Goal: Task Accomplishment & Management: Complete application form

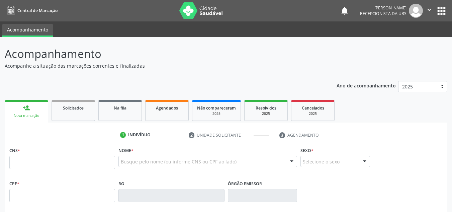
click at [27, 115] on div "Nova marcação" at bounding box center [26, 115] width 34 height 5
click at [18, 164] on input "text" at bounding box center [62, 162] width 106 height 13
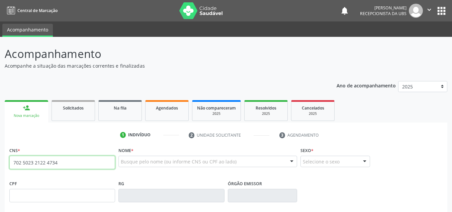
type input "702 5023 2122 4734"
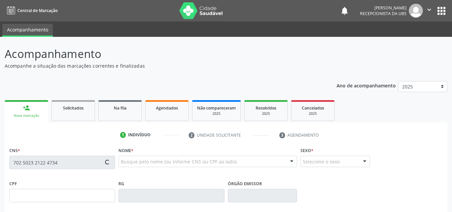
type input "152.576.378-47"
type input "30/10/1960"
type input "Tereza Virgolono de Souza"
type input "(87) 99962-5785"
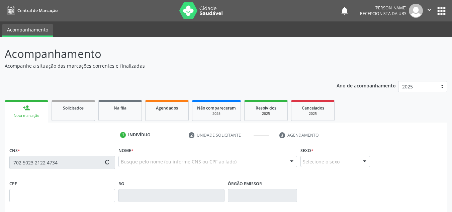
type input "1595"
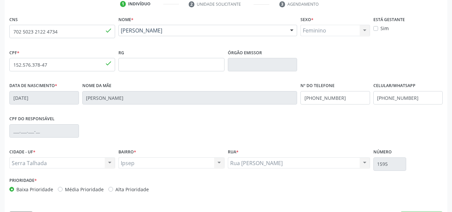
scroll to position [151, 0]
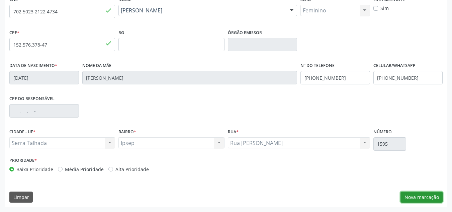
click at [427, 195] on button "Nova marcação" at bounding box center [421, 196] width 42 height 11
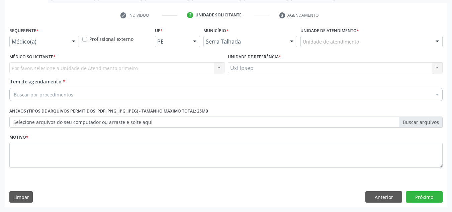
scroll to position [120, 0]
click at [75, 41] on div at bounding box center [74, 41] width 10 height 11
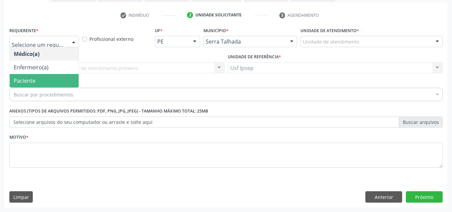
click at [46, 82] on span "Paciente" at bounding box center [44, 80] width 69 height 13
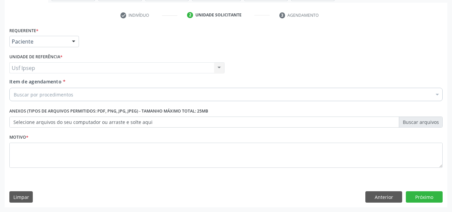
click at [22, 84] on span "Item de agendamento" at bounding box center [35, 81] width 52 height 6
click at [14, 88] on input "Item de agendamento *" at bounding box center [14, 94] width 0 height 13
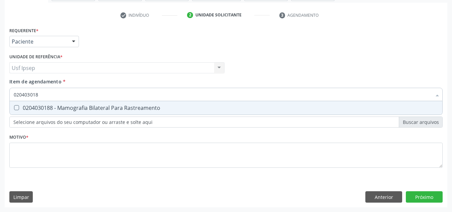
type input "0204030188"
click at [18, 108] on Rastreamento at bounding box center [16, 107] width 5 height 5
click at [14, 108] on Rastreamento "checkbox" at bounding box center [12, 107] width 4 height 4
checkbox Rastreamento "true"
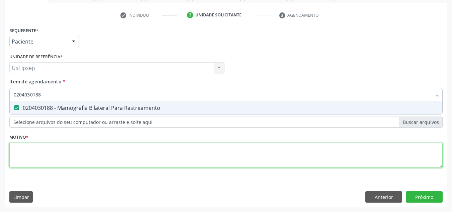
click at [21, 154] on div "Requerente * Paciente Médico(a) Enfermeiro(a) Paciente Nenhum resultado encontr…" at bounding box center [225, 101] width 433 height 152
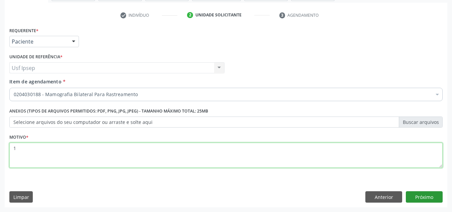
type textarea "1"
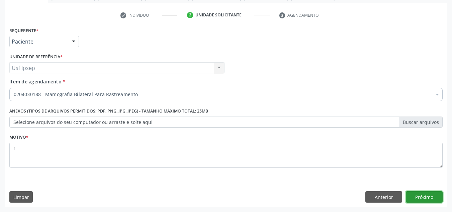
click at [422, 197] on button "Próximo" at bounding box center [424, 196] width 37 height 11
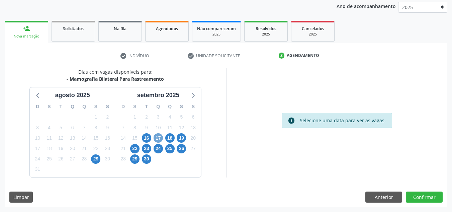
click at [159, 137] on span "17" at bounding box center [158, 137] width 9 height 9
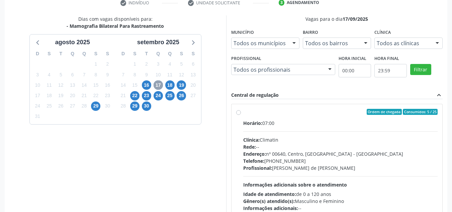
scroll to position [146, 0]
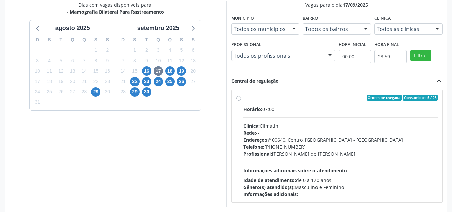
click at [243, 97] on label "Ordem de chegada Consumidos: 5 / 25 Horário: 07:00 Clínica: Climatin Rede: -- E…" at bounding box center [340, 146] width 195 height 103
click at [239, 97] on input "Ordem de chegada Consumidos: 5 / 25 Horário: 07:00 Clínica: Climatin Rede: -- E…" at bounding box center [238, 98] width 5 height 6
radio input "true"
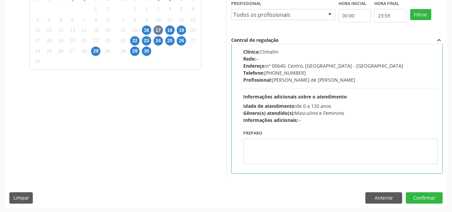
scroll to position [188, 0]
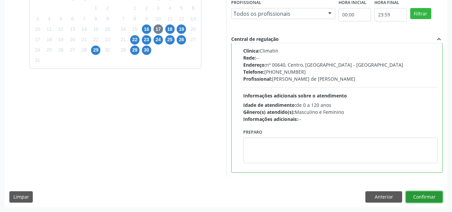
click at [424, 193] on button "Confirmar" at bounding box center [424, 196] width 37 height 11
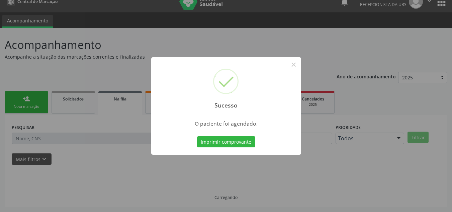
scroll to position [9, 0]
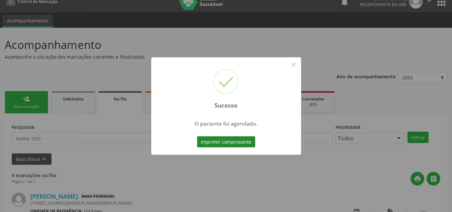
click at [207, 140] on button "Imprimir comprovante" at bounding box center [226, 141] width 58 height 11
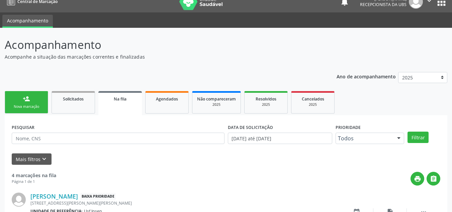
click at [24, 104] on link "person_add Nova marcação" at bounding box center [26, 102] width 43 height 22
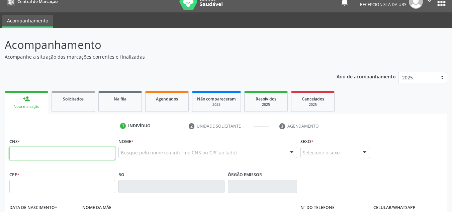
click at [13, 150] on input "text" at bounding box center [62, 153] width 106 height 13
click at [9, 152] on input "text" at bounding box center [62, 153] width 106 height 13
type input "706 0008 0353 9243"
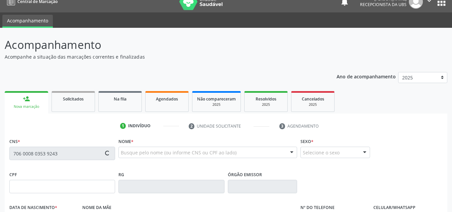
type input "109.069.434-26"
type input "[DATE]"
type input "[PERSON_NAME]"
type input "[PHONE_NUMBER]"
type input "248.997.984-15"
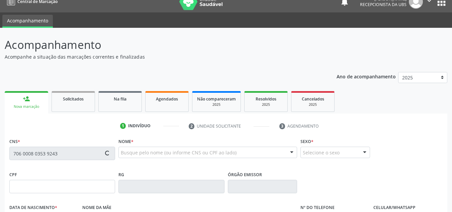
type input "1741"
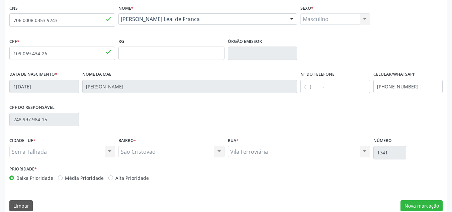
scroll to position [143, 0]
click at [414, 204] on button "Nova marcação" at bounding box center [421, 204] width 42 height 11
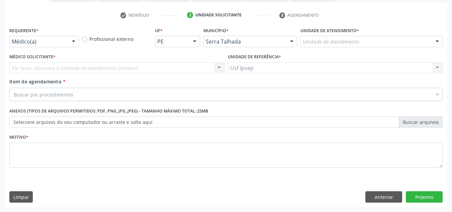
click at [77, 41] on div at bounding box center [74, 41] width 10 height 11
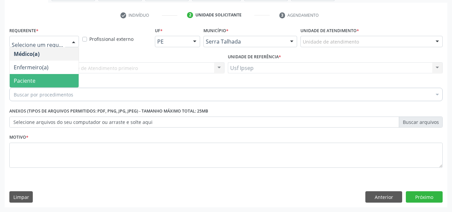
click at [41, 84] on span "Paciente" at bounding box center [44, 80] width 69 height 13
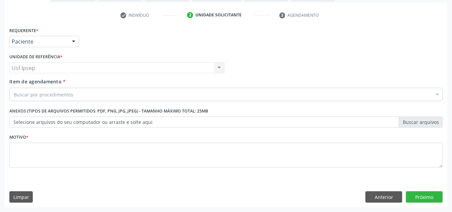
click at [18, 80] on span "Item de agendamento" at bounding box center [35, 81] width 52 height 6
click at [14, 88] on input "Item de agendamento *" at bounding box center [14, 94] width 0 height 13
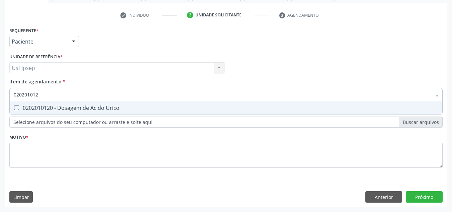
type input "0202010120"
click at [19, 106] on div "0202010120 - Dosagem de Acido Urico" at bounding box center [226, 107] width 425 height 5
checkbox Urico "true"
click at [41, 94] on input "0202010120" at bounding box center [223, 94] width 418 height 13
type input "02020101"
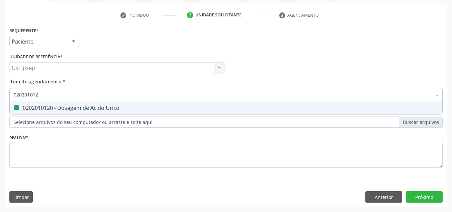
checkbox Urico "false"
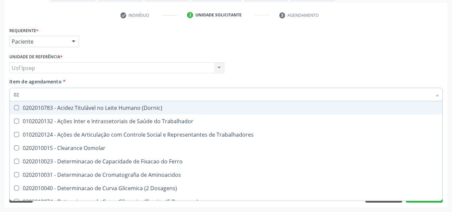
type input "0"
checkbox Urico "false"
checkbox Trabalho "false"
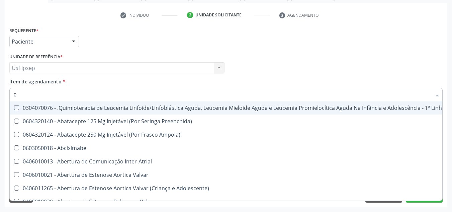
type input "02"
checkbox Hemodialise "true"
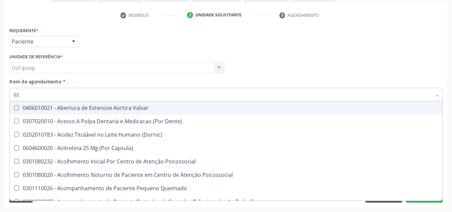
type input "020"
checkbox Intra-Aortico "true"
checkbox Urico "false"
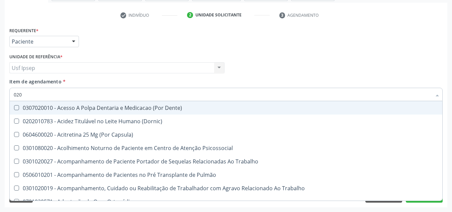
type input "0202"
checkbox População "true"
checkbox Urico "false"
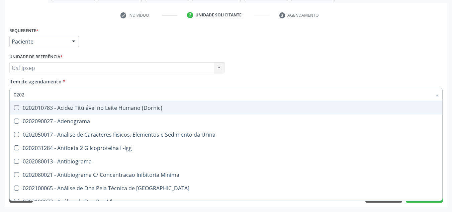
type input "02020"
checkbox Organicos "true"
checkbox Urico "false"
type input "020201"
checkbox Osmolar "true"
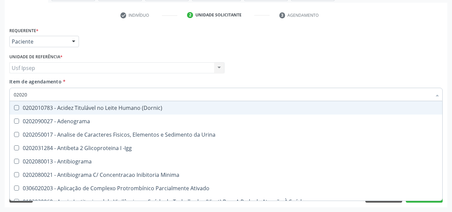
checkbox Urico "false"
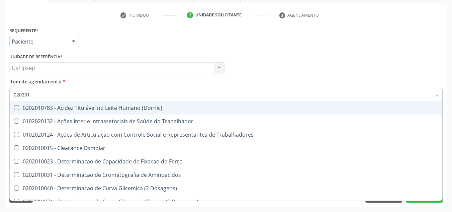
type input "0202010"
checkbox Ativada\) "true"
checkbox Urico "false"
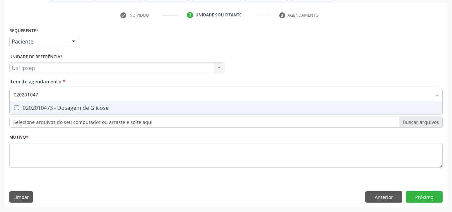
type input "0202010473"
click at [15, 107] on Glicose at bounding box center [16, 107] width 5 height 5
click at [14, 107] on Glicose "checkbox" at bounding box center [12, 107] width 4 height 4
checkbox Glicose "true"
click at [42, 94] on input "0202010473" at bounding box center [223, 94] width 418 height 13
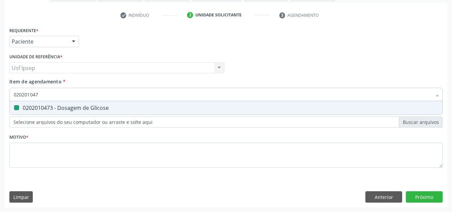
type input "02020104"
checkbox Glicose "false"
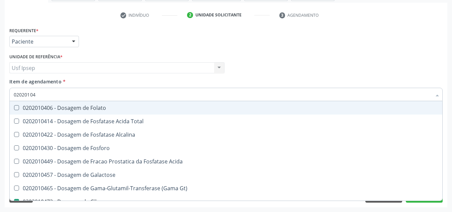
type input "0202010"
checkbox Glicose "false"
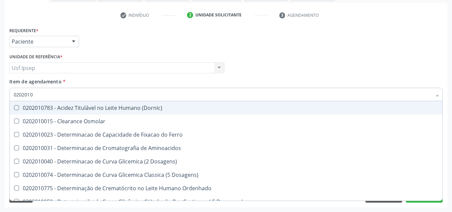
type input "020201"
checkbox Urico "false"
checkbox Amonia "true"
checkbox Glicose "false"
checkbox Nt-Probnp\) "true"
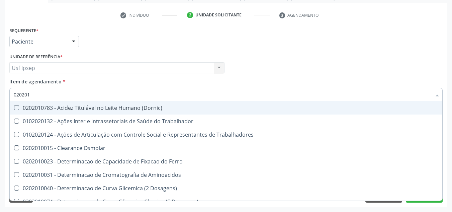
type input "02020"
checkbox Urico "false"
checkbox Glicose "false"
checkbox Trabalho "true"
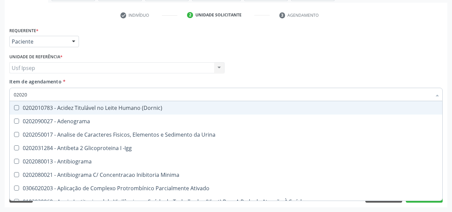
type input "0202"
checkbox Urico "false"
checkbox Igm "true"
checkbox Glicose "false"
checkbox Lactato "true"
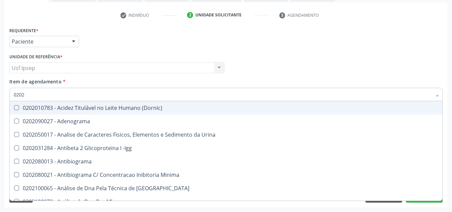
type input "020"
checkbox Urico "false"
checkbox Glicose "false"
checkbox Fezes "true"
checkbox Boston "true"
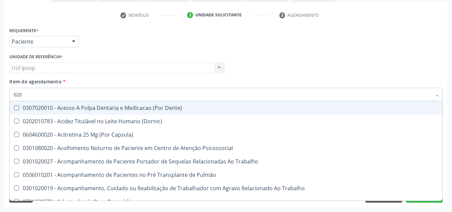
type input "02"
checkbox Urico "false"
checkbox Glicose "false"
checkbox Endocardico "true"
checkbox Segmento\) "true"
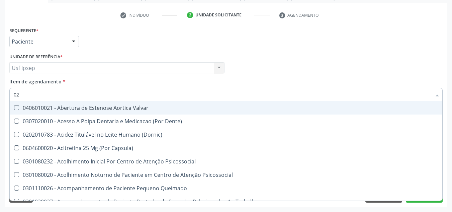
type input "0"
checkbox Urico "false"
checkbox Glicose "false"
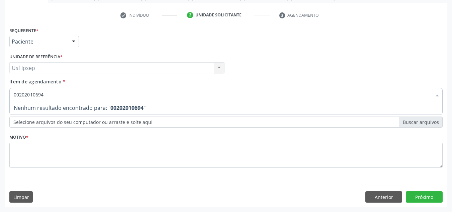
click at [15, 94] on input "00202010694" at bounding box center [223, 94] width 418 height 13
type input "0202010694"
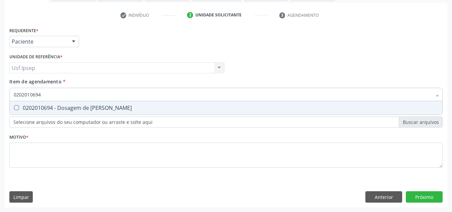
click at [15, 108] on Ureia at bounding box center [16, 107] width 5 height 5
click at [14, 108] on Ureia "checkbox" at bounding box center [12, 107] width 4 height 4
checkbox Ureia "true"
click at [42, 94] on input "0202010694" at bounding box center [223, 94] width 418 height 13
type input "02020106"
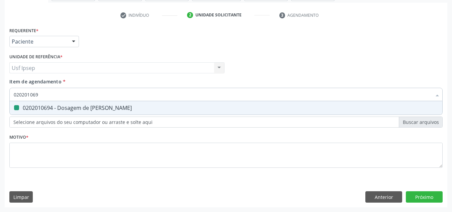
checkbox Ureia "false"
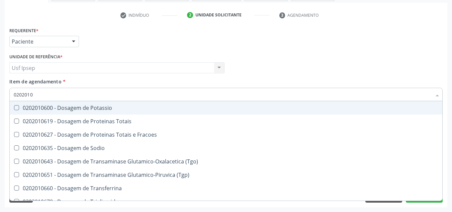
type input "020201"
checkbox Ureia "false"
type input "0"
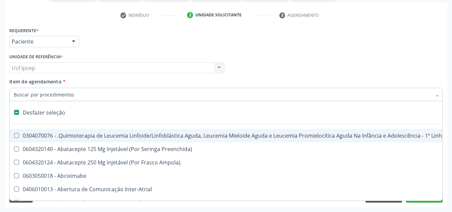
checkbox Preenchida\) "true"
checkbox Ampola\)\ "true"
checkbox Abciximabe "true"
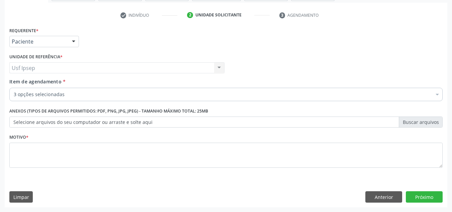
click at [18, 82] on span "Item de agendamento" at bounding box center [35, 81] width 52 height 6
click at [14, 88] on input "Item de agendamento *" at bounding box center [14, 94] width 0 height 13
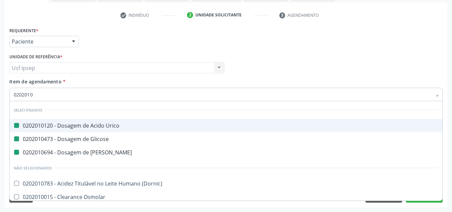
type input "02020103"
checkbox Urico "false"
checkbox Glicose "false"
checkbox Ureia "false"
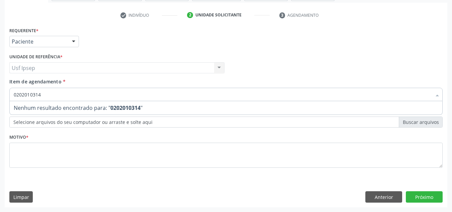
type input "020201031"
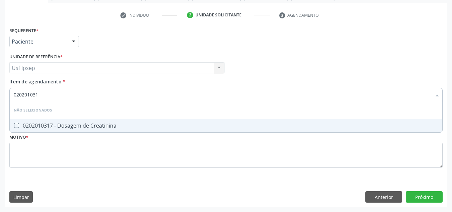
click at [16, 126] on Creatinina at bounding box center [16, 125] width 5 height 5
click at [14, 126] on Creatinina "checkbox" at bounding box center [12, 125] width 4 height 4
checkbox Creatinina "true"
click at [38, 94] on input "020201031" at bounding box center [223, 94] width 418 height 13
type input "02020103"
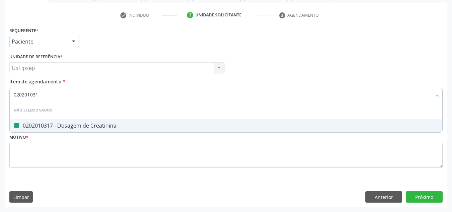
checkbox Creatinina "false"
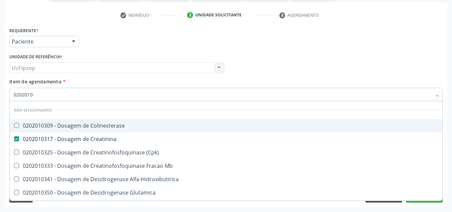
type input "020201"
checkbox Colinesterase "true"
checkbox \(Cpk\) "true"
type input "0"
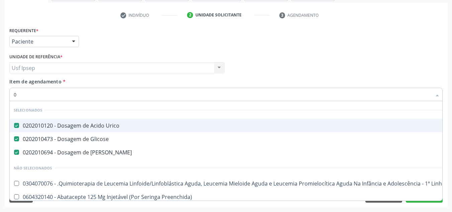
type input "02"
checkbox Gastrico "true"
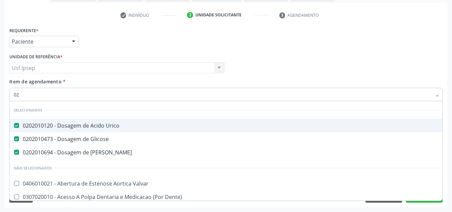
type input "020"
checkbox Descompressiva "true"
checkbox Creatinina "false"
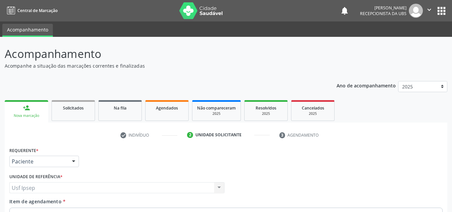
scroll to position [120, 0]
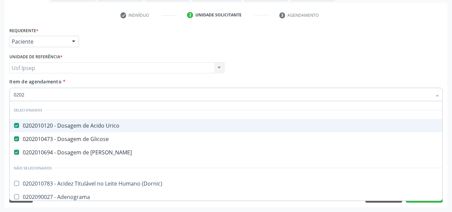
type input "02020"
checkbox Calcio "true"
checkbox Creatinina "false"
checkbox Prolactina "true"
checkbox Funcional "true"
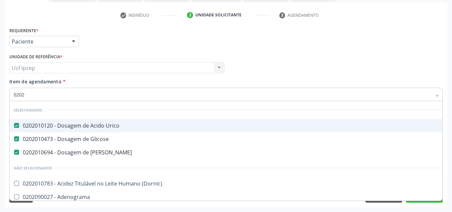
checkbox \(Tgo\) "false"
checkbox Triglicerideos "false"
checkbox Zinco "true"
checkbox Completo "false"
type input "020201"
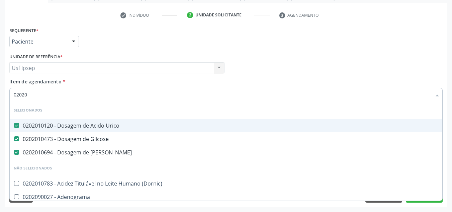
checkbox Gestante "true"
checkbox 17-Alfa-Hidroxiprogesterona "true"
checkbox D "true"
type input "0202010"
checkbox Ionizavel "true"
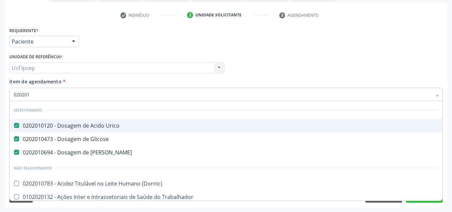
checkbox Creatinina "false"
checkbox Leucino-Aminopeptidase "true"
checkbox Muco-Proteinas "true"
checkbox \(Tgo\) "false"
type input "02020106"
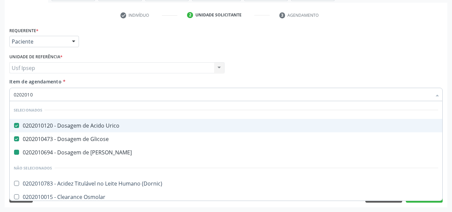
checkbox Ureia "false"
checkbox Ferro "true"
checkbox Dosagens\) "true"
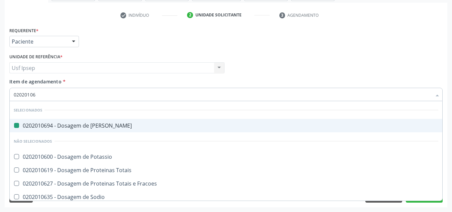
type input "020201065"
checkbox Ureia "false"
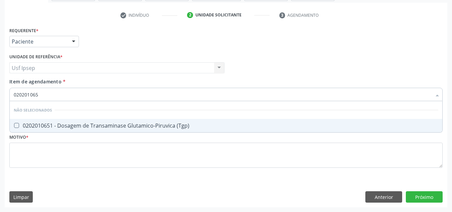
type input "0202010651"
click at [14, 127] on div at bounding box center [12, 125] width 5 height 5
checkbox \(Tgp\) "true"
click at [40, 94] on input "0202010651" at bounding box center [223, 94] width 418 height 13
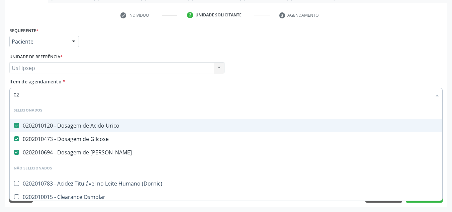
type input "0"
checkbox Creatinina "false"
checkbox Folato "false"
checkbox \(Tgo\) "false"
checkbox \(Tgp\) "false"
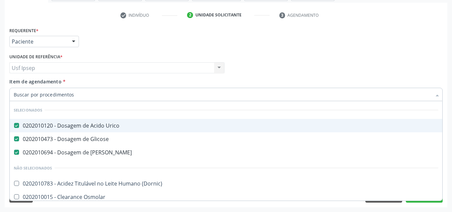
checkbox Triglicerideos "false"
checkbox Orais "false"
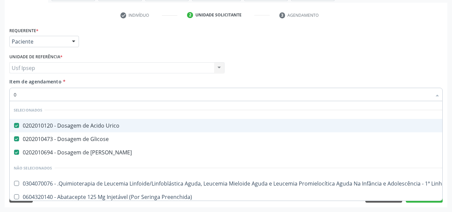
type input "02"
checkbox Gastrico "true"
checkbox Bronco-Alveolar "true"
checkbox Leprae "true"
checkbox Citopatológico "true"
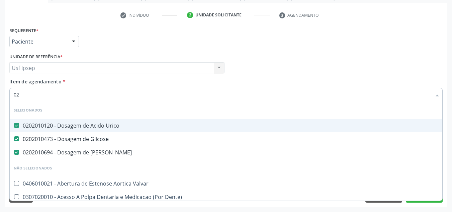
type input "020"
checkbox Descompressiva "true"
checkbox Pescoço "true"
checkbox Artéria "true"
checkbox Pediátrico "true"
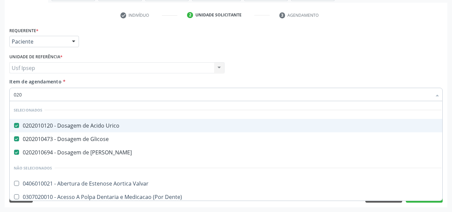
checkbox Creatinina "false"
checkbox \(Tgo\) "false"
checkbox \(Tgp\) "false"
type input "0202"
checkbox Aberto\) "true"
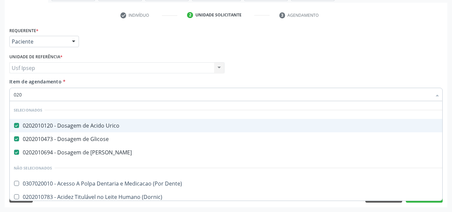
checkbox Pancreas "true"
checkbox Paratireoides "true"
checkbox 67 "true"
checkbox Colo "true"
checkbox Creatinina "false"
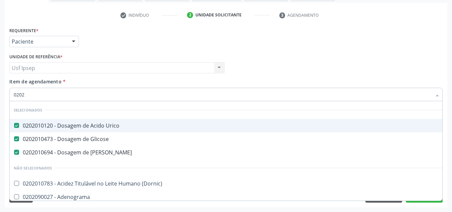
type input "02020"
checkbox Calcio "true"
checkbox Creatinina "false"
checkbox Prolactina "true"
checkbox Funcional "true"
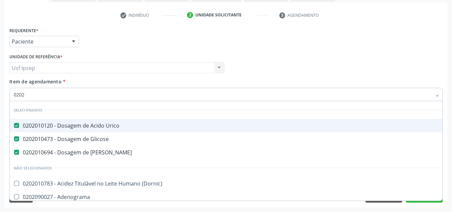
checkbox Funcional "true"
checkbox \(Tgo\) "false"
checkbox \(Tgp\) "false"
checkbox Triglicerideos "false"
checkbox Zinco "true"
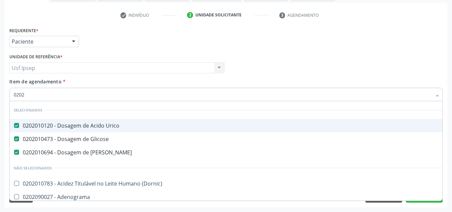
checkbox Completo "false"
type input "020203"
checkbox Urico "false"
checkbox Glicose "false"
checkbox Ureia "false"
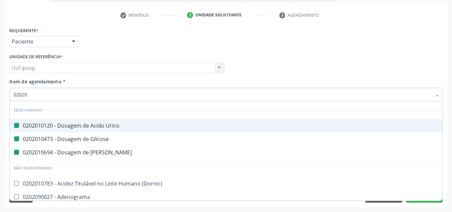
checkbox Gestante "true"
checkbox Creatinina "false"
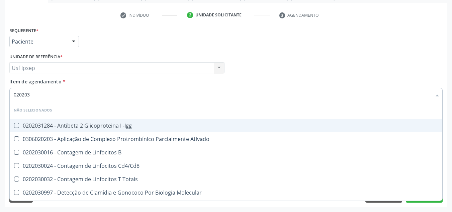
type input "0202030"
checkbox Completo "false"
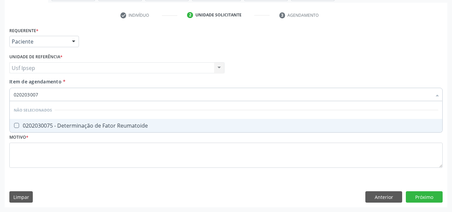
type input "0202030075"
click at [16, 126] on Reumatoide at bounding box center [16, 125] width 5 height 5
click at [14, 126] on Reumatoide "checkbox" at bounding box center [12, 125] width 4 height 4
checkbox Reumatoide "true"
click at [41, 96] on input "0202030075" at bounding box center [223, 94] width 418 height 13
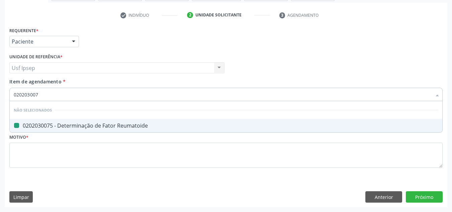
type input "02020300"
checkbox Reumatoide "false"
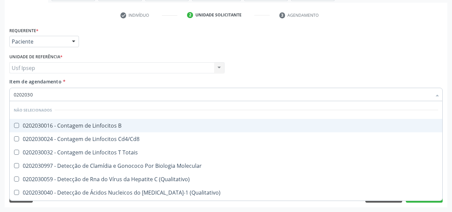
type input "020203"
checkbox Reumatoide "false"
checkbox C4 "true"
checkbox Antiglomerulo "true"
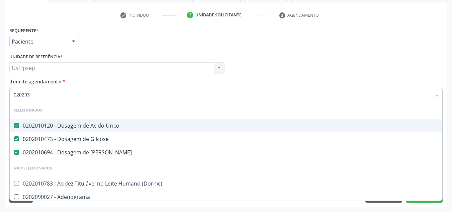
type input "02020"
checkbox Urico "true"
checkbox Glicose "true"
checkbox Ureia "true"
checkbox Oncológica "false"
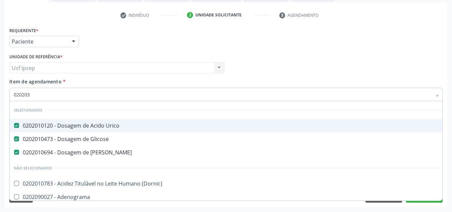
checkbox Gestante "false"
checkbox Reumatoide "true"
type input "020200"
checkbox Urico "false"
checkbox Glicose "false"
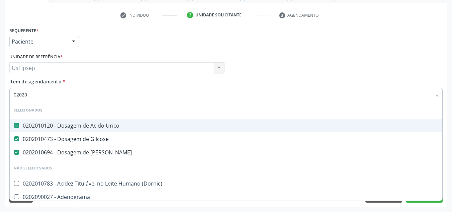
checkbox Ureia "false"
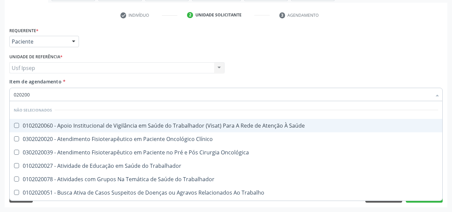
type input "02020"
checkbox Saúde "true"
checkbox Clínico "true"
checkbox Oncológica "true"
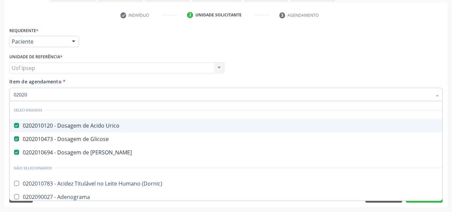
type input "020206"
checkbox Urico "false"
checkbox Glicose "false"
checkbox Ureia "false"
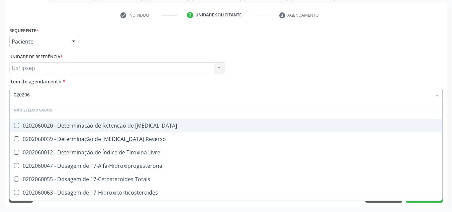
type input "02020"
checkbox T3 "true"
checkbox Reverso "true"
checkbox Livre "true"
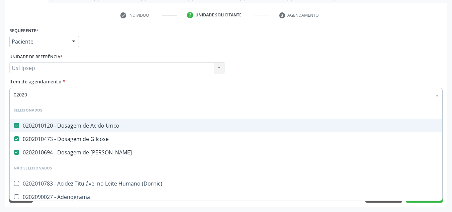
type input "020203"
checkbox Urico "false"
checkbox Glicose "false"
checkbox Ureia "false"
checkbox Oncológica "true"
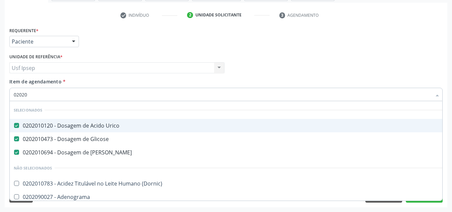
checkbox Gestante "true"
checkbox Reumatoide "false"
checkbox Creatinina "false"
type input "0202030"
checkbox Antibiograma "true"
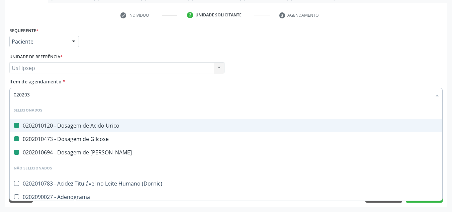
checkbox Oncológica "false"
checkbox Gestante "false"
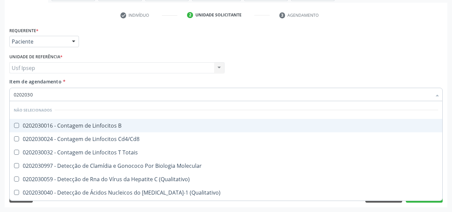
type input "02020302"
checkbox Reumatoide "false"
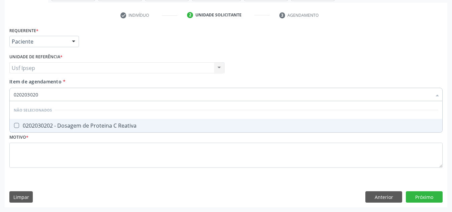
type input "0202030202"
click at [19, 125] on div "0202030202 - Dosagem de Proteina C Reativa" at bounding box center [226, 125] width 425 height 5
checkbox Reativa "true"
click at [40, 93] on input "0202030202" at bounding box center [223, 94] width 418 height 13
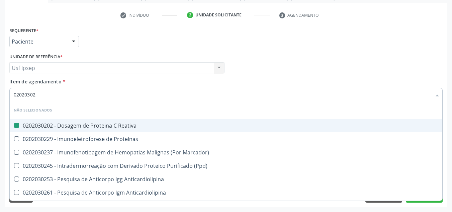
type input "0202030"
checkbox Reativa "false"
checkbox Blot\/Imunoblot\) "true"
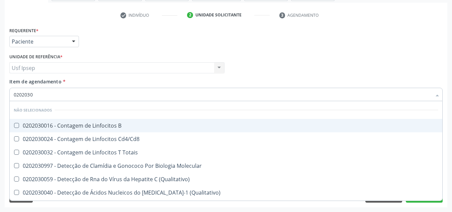
type input "020203"
checkbox Reumatoide "false"
checkbox C4 "true"
checkbox Reativa "false"
checkbox Antiaspergillus "true"
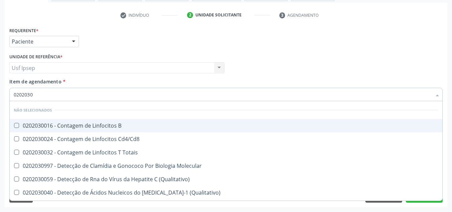
checkbox Antiglomerulo "true"
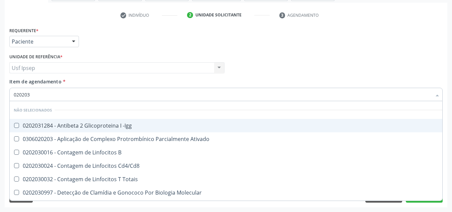
type input "02020"
checkbox -Igg "true"
checkbox Ativado "true"
checkbox B "true"
checkbox Reumatoide "false"
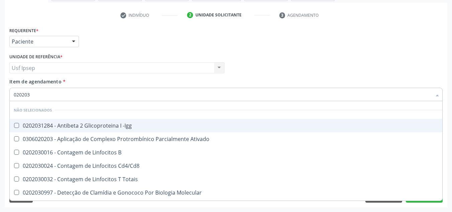
checkbox Reativa "false"
checkbox Completo "false"
checkbox Gestante "true"
checkbox Parceria\) "true"
type input "0202"
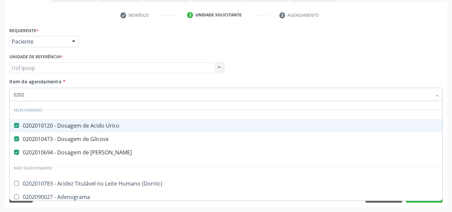
checkbox Bandas\) "false"
checkbox Reumatoide "true"
checkbox Calcio "false"
type input "020"
checkbox Reumatoide "false"
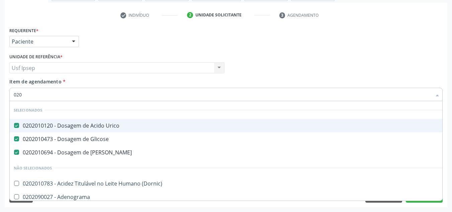
checkbox Creatinina "false"
checkbox Reativa "false"
checkbox \(Tgo\) "false"
checkbox \(Tgp\) "false"
checkbox Triglicerideos "false"
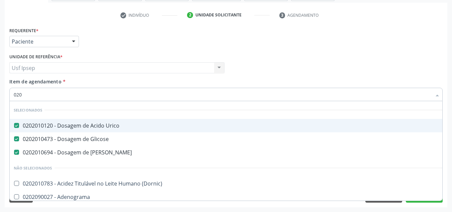
checkbox Completo "false"
checkbox Zoster "true"
checkbox Oncologia "true"
type input "02"
checkbox Reumatoide "false"
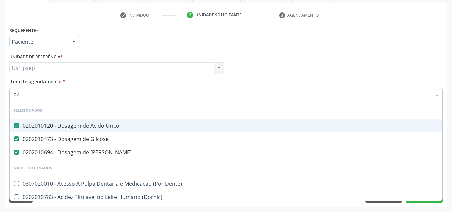
checkbox Creatinina "false"
checkbox Lipase "true"
checkbox Reativa "false"
checkbox \(Tgo\) "false"
checkbox \(Tgp\) "false"
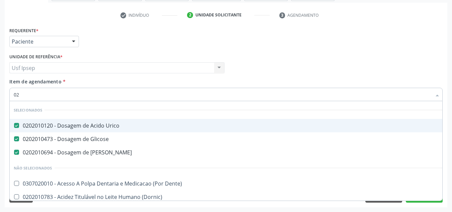
checkbox Triglicerideos "false"
checkbox Bacteriana "true"
checkbox Sagital "true"
checkbox Hemocultura "true"
checkbox Continua "true"
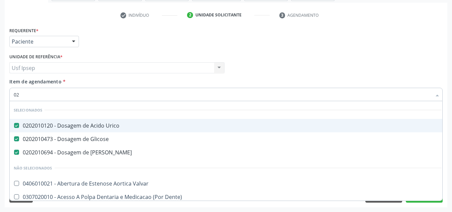
type input "0"
checkbox Reumatoide "false"
checkbox Creatinina "false"
checkbox Reativa "false"
checkbox \(Tgo\) "false"
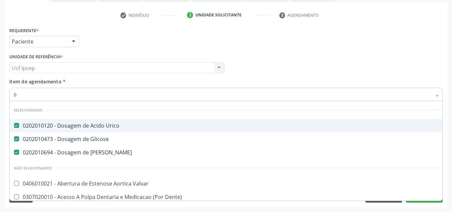
checkbox \(Tgp\) "false"
checkbox Triglicerideos "false"
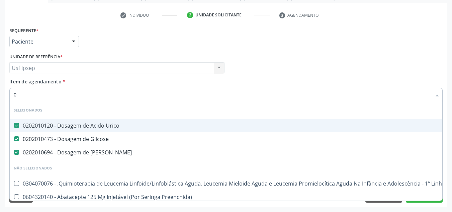
type input "02"
checkbox Unilateral "true"
checkbox Gastrico "true"
checkbox Comprimido\) "true"
checkbox Bronco-Alveolar "true"
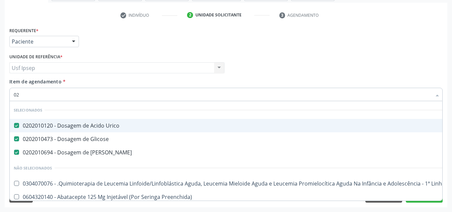
checkbox Leprae "true"
checkbox Citopatológico "true"
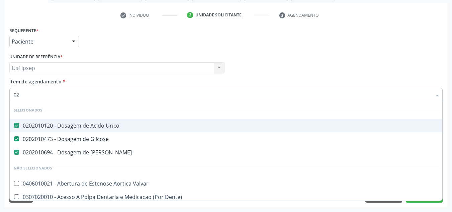
type input "020"
checkbox Creatinina "true"
checkbox Descompressiva "true"
checkbox Reumatoide "false"
checkbox Pernoite "true"
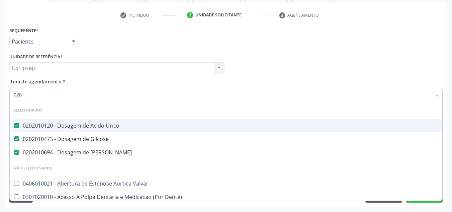
checkbox Pescoço "true"
checkbox Artéria "true"
checkbox Pediátrico "true"
checkbox Creatinina "false"
checkbox Reativa "false"
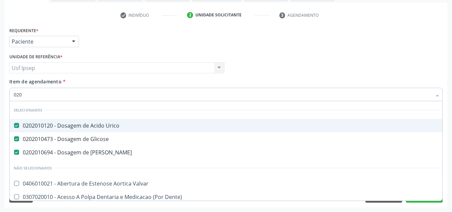
checkbox \(Tgo\) "false"
checkbox \(Tgp\) "false"
type input "0202"
checkbox Não\) "true"
checkbox Aberto\) "true"
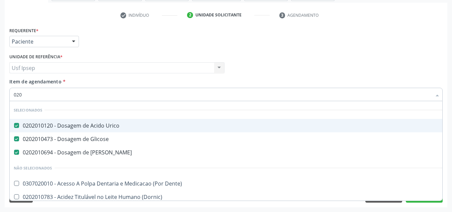
checkbox Ativa "true"
checkbox Pancreas "true"
checkbox Paratireoides "true"
checkbox 67 "true"
checkbox Colo "true"
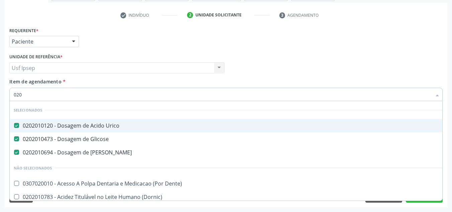
checkbox Reumatoide "false"
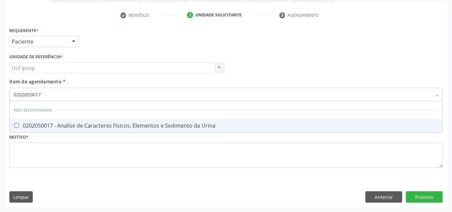
click at [15, 124] on Urina at bounding box center [16, 125] width 5 height 5
click at [14, 124] on Urina "checkbox" at bounding box center [12, 125] width 4 height 4
click at [41, 96] on input "0202050017" at bounding box center [223, 94] width 418 height 13
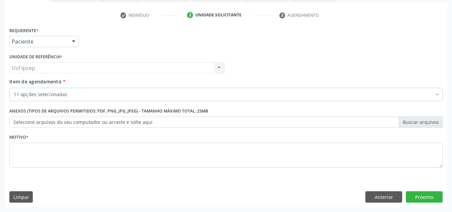
click at [40, 82] on span "Item de agendamento" at bounding box center [35, 81] width 52 height 6
click at [14, 88] on input "Item de agendamento *" at bounding box center [14, 94] width 0 height 13
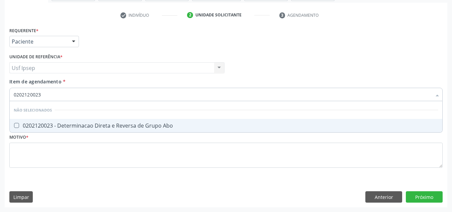
click at [17, 124] on Abo at bounding box center [16, 125] width 5 height 5
click at [14, 124] on Abo "checkbox" at bounding box center [12, 125] width 4 height 4
click at [40, 93] on input "0202120023" at bounding box center [223, 94] width 418 height 13
click at [18, 124] on Total at bounding box center [16, 125] width 5 height 5
click at [14, 124] on Total "checkbox" at bounding box center [12, 125] width 4 height 4
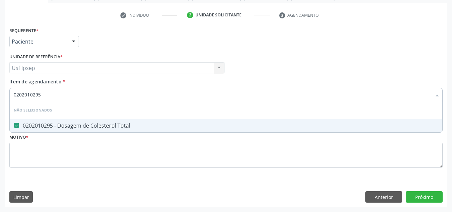
click at [42, 94] on input "0202010295" at bounding box center [223, 94] width 418 height 13
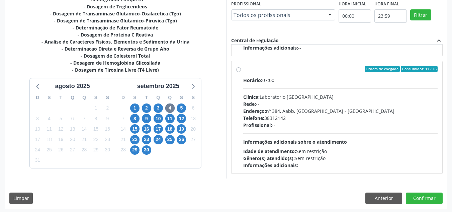
scroll to position [188, 0]
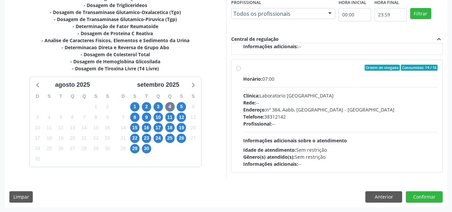
click at [243, 68] on label "Ordem de chegada Consumidos: 14 / 16 Horário: 07:00 Clínica: Laboratorio [GEOGR…" at bounding box center [340, 116] width 195 height 103
click at [240, 68] on input "Ordem de chegada Consumidos: 14 / 16 Horário: 07:00 Clínica: Laboratorio [GEOGR…" at bounding box center [238, 68] width 5 height 6
radio input "true"
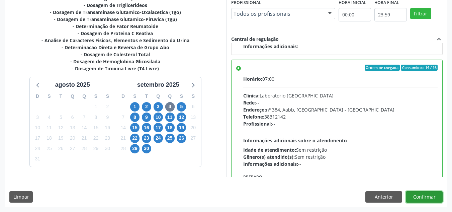
click at [416, 199] on button "Confirmar" at bounding box center [424, 196] width 37 height 11
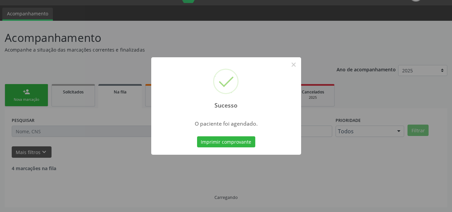
scroll to position [9, 0]
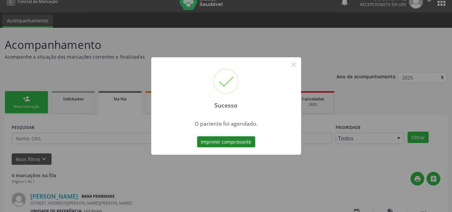
click at [212, 143] on button "Imprimir comprovante" at bounding box center [226, 141] width 58 height 11
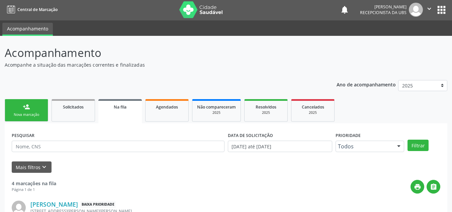
scroll to position [0, 0]
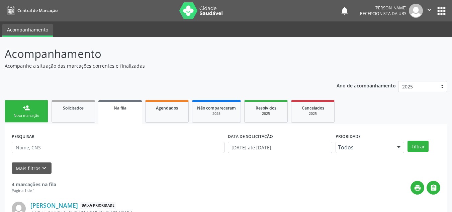
click at [33, 113] on link "person_add Nova marcação" at bounding box center [26, 111] width 43 height 22
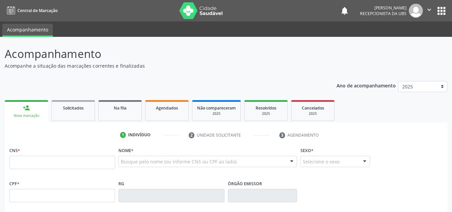
click at [31, 116] on div "Nova marcação" at bounding box center [26, 115] width 34 height 5
click at [18, 161] on input "text" at bounding box center [62, 162] width 106 height 13
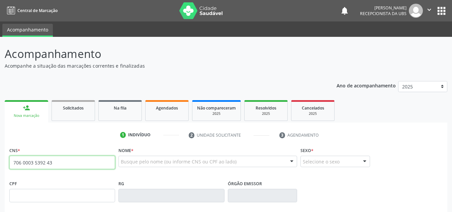
scroll to position [33, 0]
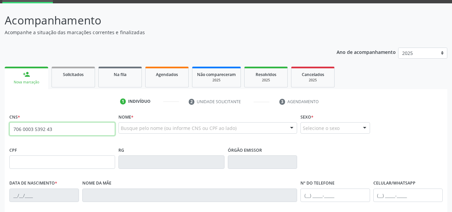
click at [29, 130] on input "706 0003 5392 43" at bounding box center [62, 128] width 106 height 13
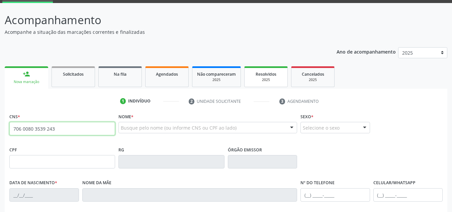
scroll to position [67, 0]
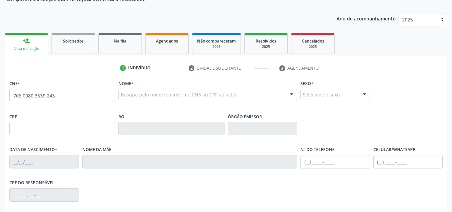
click at [444, 87] on div "CNS * 706 0080 3539 243 [GEOGRAPHIC_DATA] * Busque pelo nome (ou informe CNS ou…" at bounding box center [226, 184] width 443 height 213
click at [278, 12] on div "Ano de acompanhamento 2025 2024 person_add Nova marcação Solicitados Na fila Ag…" at bounding box center [226, 150] width 443 height 282
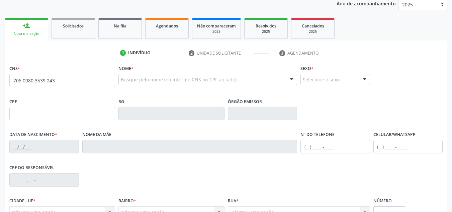
scroll to position [0, 0]
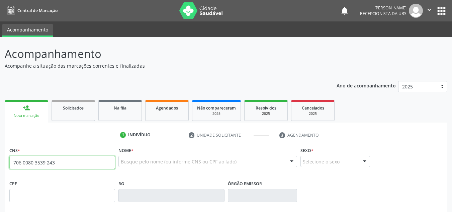
click at [55, 162] on input "706 0080 3539 243" at bounding box center [62, 162] width 106 height 13
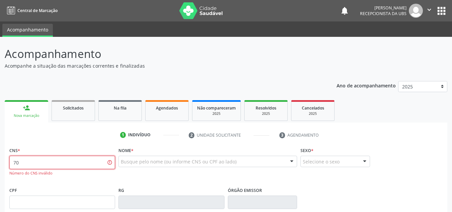
type input "7"
click at [29, 117] on div "Nova marcação" at bounding box center [26, 115] width 34 height 5
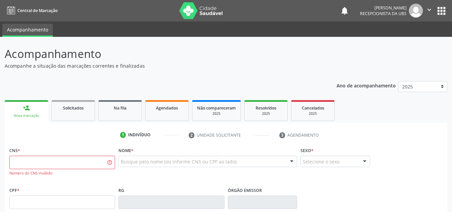
click at [29, 117] on div "Nova marcação" at bounding box center [26, 115] width 34 height 5
click at [27, 117] on div "Nova marcação" at bounding box center [26, 115] width 34 height 5
click at [51, 104] on ul "person_add Nova marcação Solicitados Na fila Agendados Não compareceram 2025 Re…" at bounding box center [226, 110] width 443 height 24
click at [23, 115] on div "Nova marcação" at bounding box center [26, 115] width 34 height 5
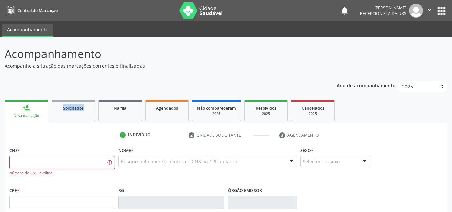
click at [24, 115] on div "Nova marcação" at bounding box center [26, 115] width 34 height 5
click at [69, 106] on span "Solicitados" at bounding box center [73, 108] width 21 height 6
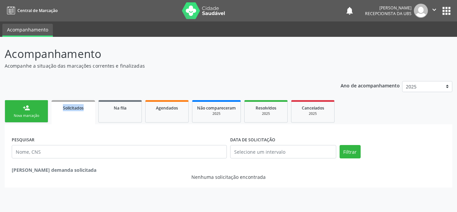
click at [25, 115] on div "Nova marcação" at bounding box center [26, 115] width 33 height 5
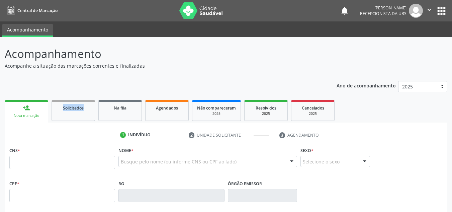
click at [26, 111] on div "person_add" at bounding box center [26, 107] width 7 height 7
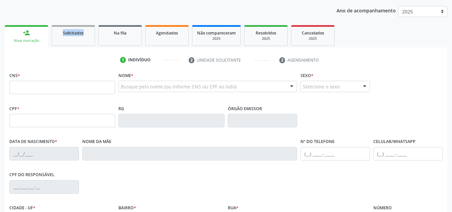
scroll to position [17, 0]
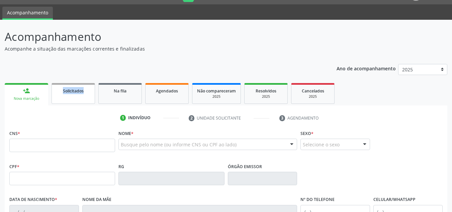
click at [73, 90] on span "Solicitados" at bounding box center [73, 91] width 21 height 6
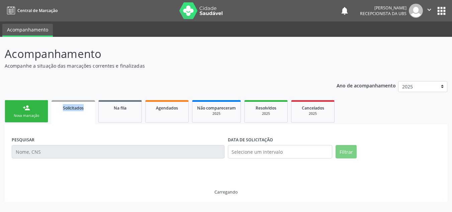
scroll to position [0, 0]
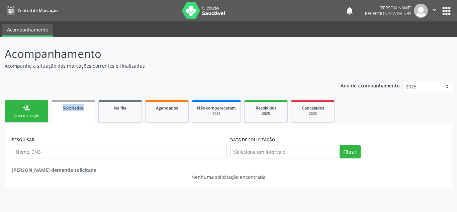
click at [20, 116] on div "Nova marcação" at bounding box center [26, 115] width 33 height 5
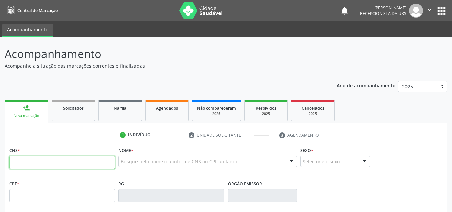
click at [16, 159] on input "text" at bounding box center [62, 162] width 106 height 13
type input "706 0008 0353 9243"
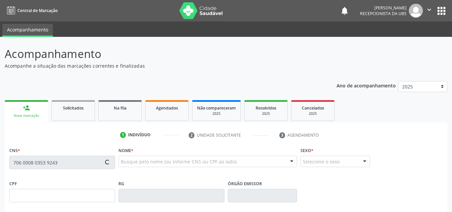
type input "109.069.434-26"
type input "[DATE]"
type input "[PERSON_NAME]"
type input "[PHONE_NUMBER]"
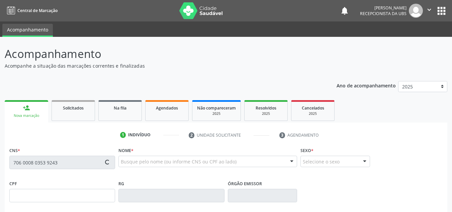
type input "248.997.984-15"
type input "1741"
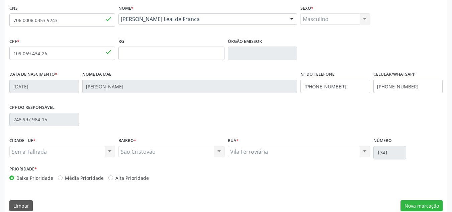
scroll to position [151, 0]
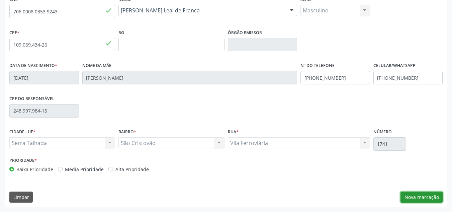
click at [420, 194] on button "Nova marcação" at bounding box center [421, 196] width 42 height 11
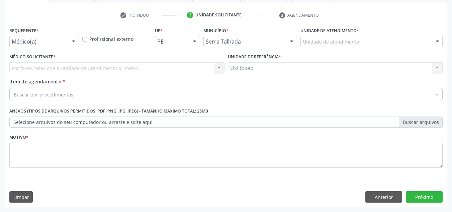
scroll to position [120, 0]
click at [74, 41] on div at bounding box center [74, 41] width 10 height 11
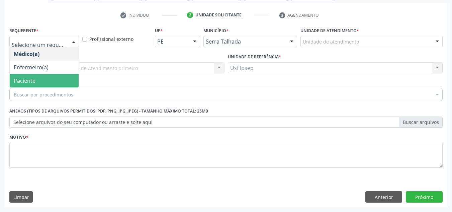
click at [24, 82] on span "Paciente" at bounding box center [25, 80] width 22 height 7
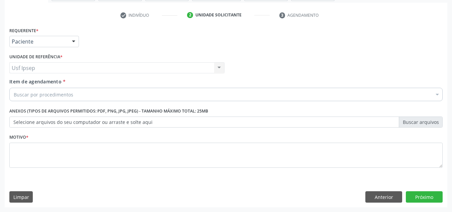
click at [23, 83] on span "Item de agendamento" at bounding box center [35, 81] width 52 height 6
click at [14, 88] on input "Item de agendamento *" at bounding box center [14, 94] width 0 height 13
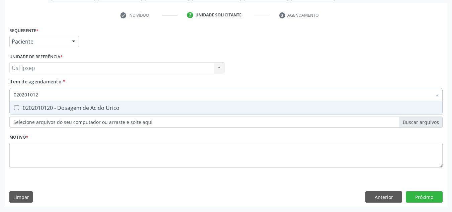
type input "0202010120"
click at [17, 107] on Urico at bounding box center [16, 107] width 5 height 5
click at [14, 107] on Urico "checkbox" at bounding box center [12, 107] width 4 height 4
checkbox Urico "true"
click at [45, 97] on input "0202010120" at bounding box center [223, 94] width 418 height 13
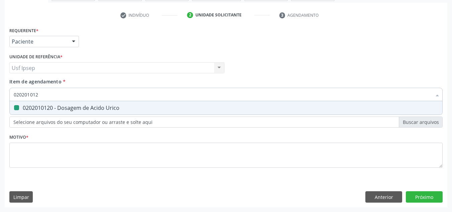
type input "02020101"
checkbox Urico "false"
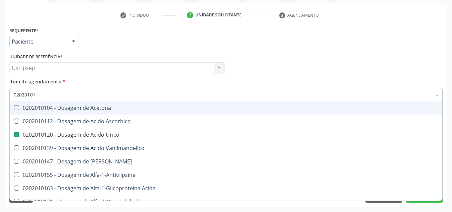
type input "0202010"
checkbox Urico "false"
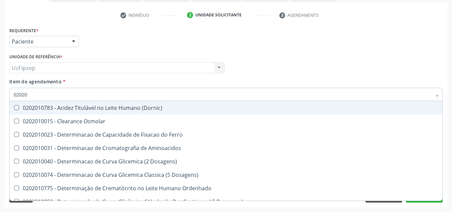
type input "0202"
checkbox Urico "false"
checkbox Amonia "false"
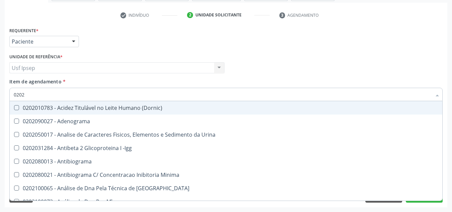
type input "02020"
checkbox Organicos "true"
checkbox Urico "false"
type input "020201"
checkbox Osmolar "true"
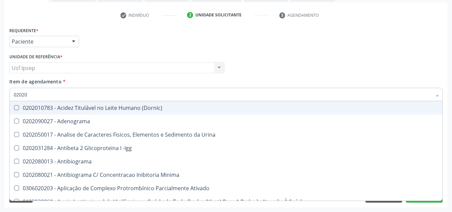
checkbox Urico "false"
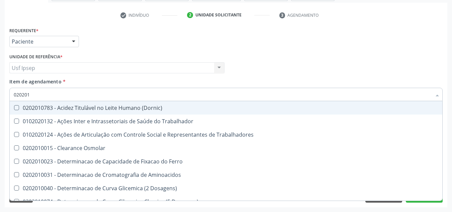
type input "0202010"
checkbox Ativada\) "true"
checkbox Urico "false"
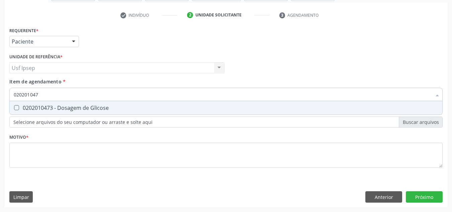
type input "0202010473"
click at [15, 107] on Glicose at bounding box center [16, 107] width 5 height 5
click at [14, 107] on Glicose "checkbox" at bounding box center [12, 107] width 4 height 4
checkbox Glicose "true"
click at [42, 95] on input "0202010473" at bounding box center [223, 94] width 418 height 13
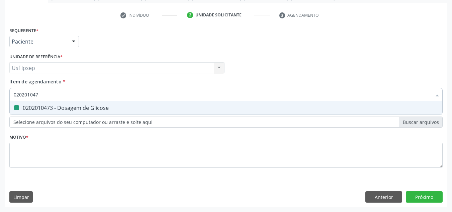
type input "02020104"
checkbox Glicose "false"
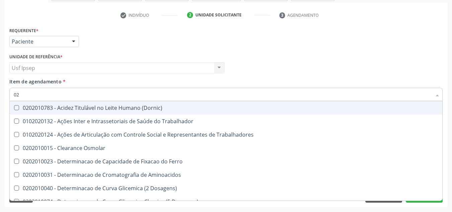
type input "0"
checkbox Urico "false"
checkbox Glicose "false"
checkbox Trabalho "false"
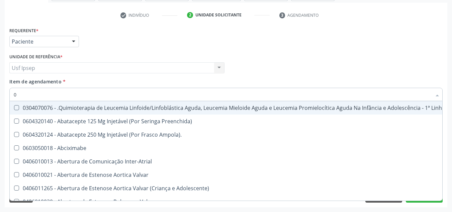
type input "02"
checkbox Hemodialise "true"
checkbox Bilateral "true"
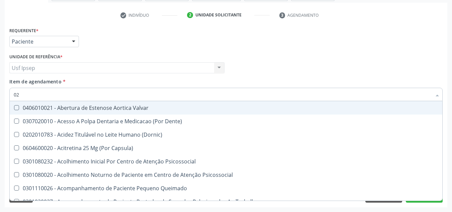
type input "020"
checkbox Intra-Aortico "true"
checkbox \(Qualitativo\) "true"
checkbox Urico "false"
checkbox Glicose "false"
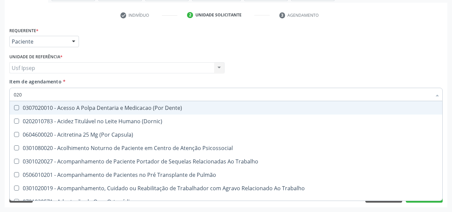
type input "0202"
checkbox População "true"
checkbox Laser "true"
checkbox Urico "false"
checkbox Glicose "false"
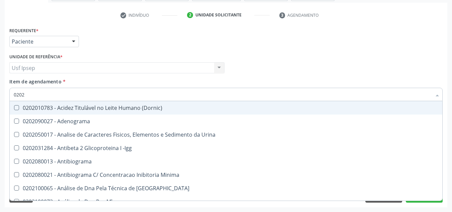
type input "02020"
checkbox Organicos "true"
checkbox Urico "false"
checkbox Xi "true"
checkbox Glicose "false"
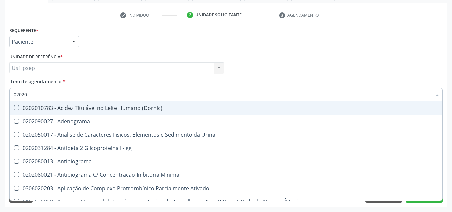
type input "020201"
checkbox Osmolar "true"
checkbox T3 "true"
checkbox Urico "false"
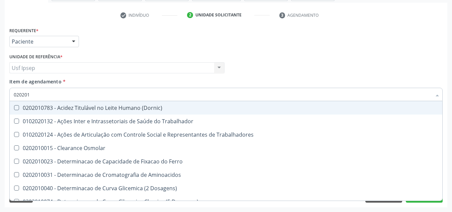
type input "0202010"
checkbox Ativada\) "true"
checkbox Urico "false"
checkbox II "true"
checkbox Glicose "false"
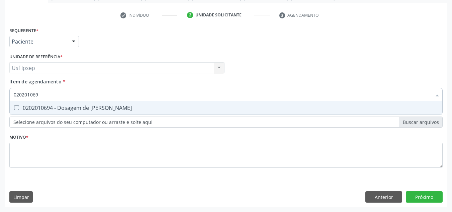
type input "0202010694"
click at [20, 106] on div "0202010694 - Dosagem de [PERSON_NAME]" at bounding box center [226, 107] width 425 height 5
checkbox Ureia "true"
click at [41, 93] on input "0202010694" at bounding box center [223, 94] width 418 height 13
type input "02020106"
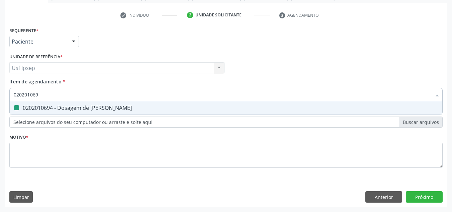
checkbox Ureia "false"
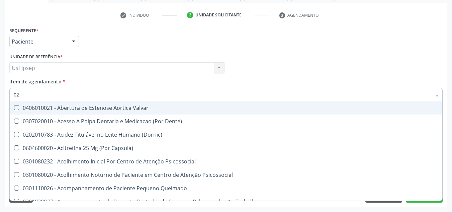
type input "0"
checkbox Urico "false"
checkbox Glicose "false"
checkbox Ureia "false"
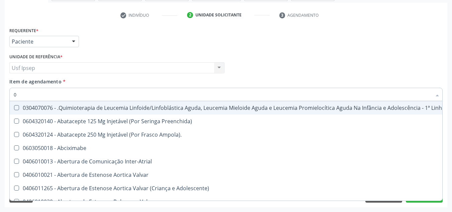
type input "02"
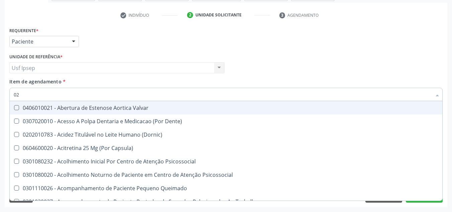
checkbox Urico "true"
checkbox Glicose "true"
checkbox Ureia "true"
type input "020"
checkbox Intra-Aortico "true"
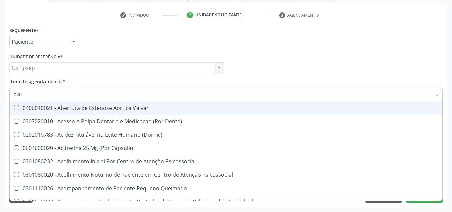
checkbox \(Qualitativo\) "true"
checkbox Ii\) "true"
checkbox Urico "false"
checkbox Glicose "false"
checkbox Ureia "false"
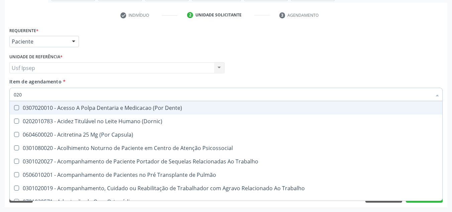
type input "0202"
checkbox População "true"
checkbox Laser "true"
checkbox Estimulo "true"
checkbox Urico "false"
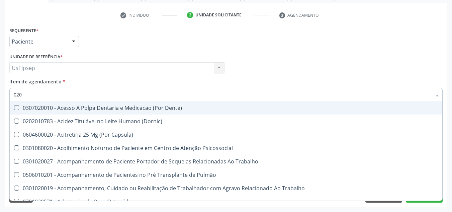
checkbox Glicose "false"
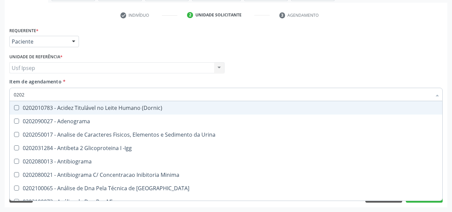
type input "02020"
checkbox Organicos "true"
checkbox Urico "false"
checkbox Xi "true"
checkbox Glicose "false"
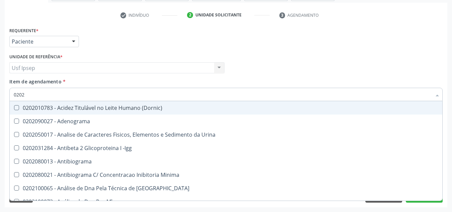
checkbox Derrames "true"
checkbox Ureia "false"
type input "020201"
checkbox Osmolar "true"
checkbox T3 "true"
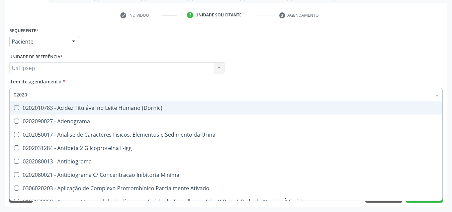
checkbox Ascorbico "true"
checkbox Urico "false"
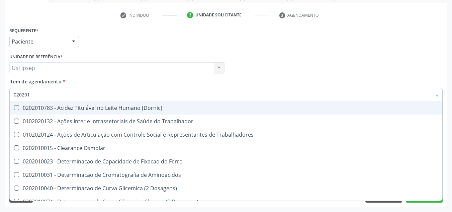
type input "0202010"
checkbox Ativada\) "true"
checkbox Urico "false"
checkbox II "true"
checkbox Glicose "false"
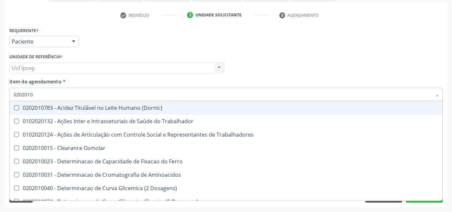
checkbox Piruvato "true"
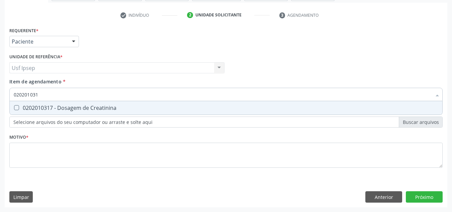
type input "0202010317"
click at [15, 104] on span "0202010317 - Dosagem de Creatinina" at bounding box center [226, 107] width 433 height 13
checkbox Creatinina "true"
click at [44, 92] on input "0202010317" at bounding box center [223, 94] width 418 height 13
type input "02020103"
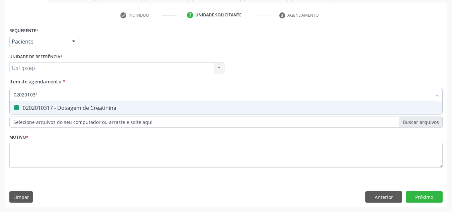
checkbox Creatinina "false"
type input "0"
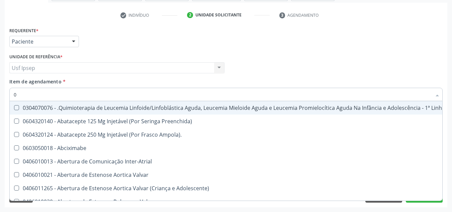
type input "02"
checkbox Hemodialise "true"
checkbox Meckel "true"
checkbox Bilateral "true"
checkbox Transplante "true"
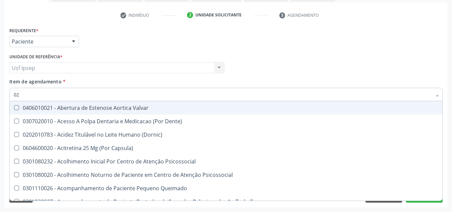
type input "020"
checkbox Intra-Aortico "true"
checkbox Complementar\) "true"
checkbox \(Qualitativo\) "true"
checkbox Ii\) "true"
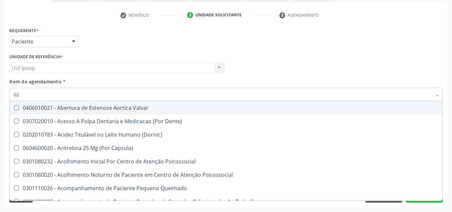
checkbox Urico "false"
checkbox Creatinina "false"
checkbox Glicose "false"
checkbox Ureia "false"
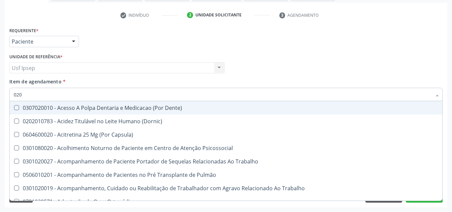
type input "0202"
checkbox População "true"
checkbox Ossea "true"
checkbox Laser "true"
checkbox Estimulo "true"
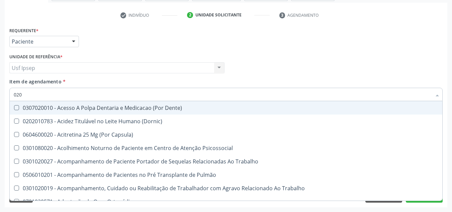
checkbox Urico "false"
checkbox Creatinina "false"
checkbox Glicose "false"
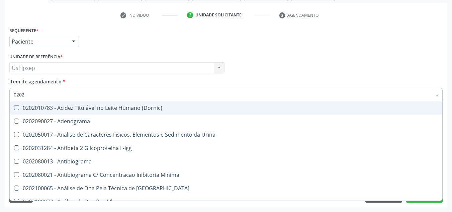
type input "02020"
checkbox Organicos "true"
checkbox Urico "false"
checkbox Calcio "true"
checkbox Creatinina "false"
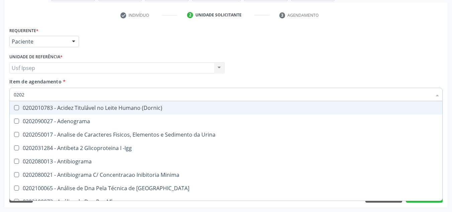
checkbox Xi "true"
checkbox Glicose "false"
checkbox Derrames "true"
checkbox Ureia "false"
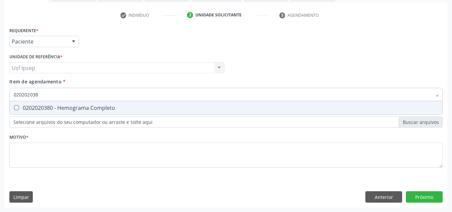
type input "0202020380"
click at [18, 104] on span "0202020380 - Hemograma Completo" at bounding box center [226, 107] width 433 height 13
checkbox Completo "true"
click at [43, 93] on input "0202020380" at bounding box center [223, 94] width 418 height 13
type input "02020203"
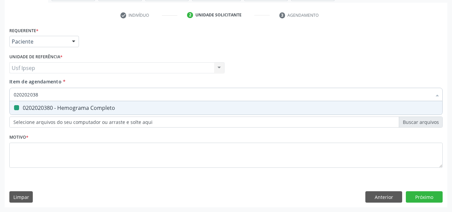
checkbox Completo "false"
type input "0"
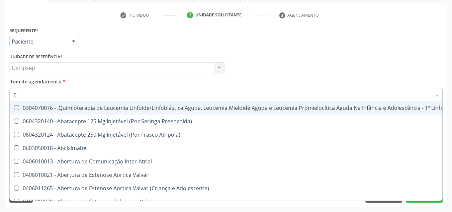
type input "02"
checkbox Hemodialise "true"
checkbox Meckel "true"
checkbox Bilateral "true"
checkbox Transplante "true"
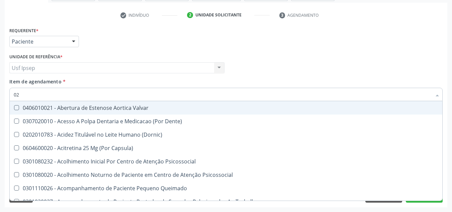
type input "020"
checkbox Intra-Aortico "true"
checkbox Complementar\) "true"
checkbox \(Qualitativo\) "true"
checkbox Ii\) "true"
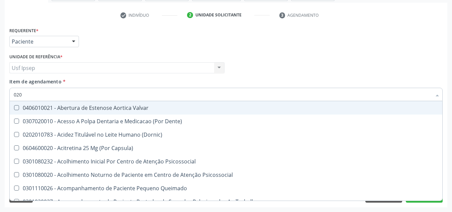
checkbox Urico "false"
checkbox Creatinina "false"
checkbox Glicose "false"
checkbox \(T3\) "true"
checkbox Ureia "false"
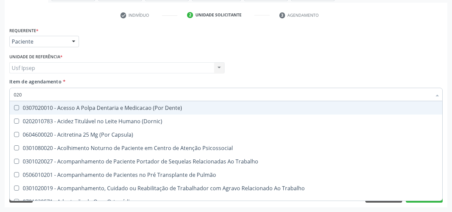
type input "0202"
checkbox População "true"
checkbox Ossea "true"
checkbox Laser "true"
checkbox Estimulo "true"
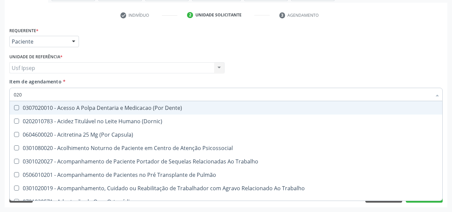
checkbox Biologica "true"
checkbox Urico "false"
checkbox Creatinina "false"
checkbox Glicose "false"
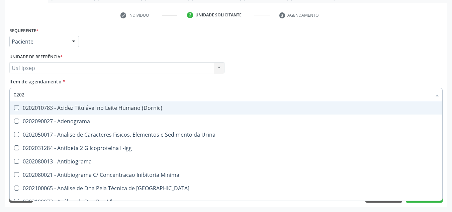
type input "02020"
checkbox Organicos "true"
checkbox Urico "false"
checkbox Calcio "true"
checkbox Creatinina "false"
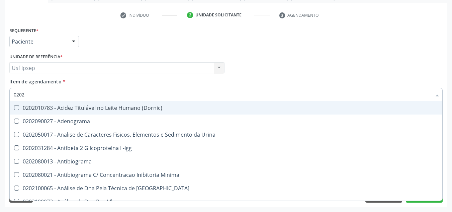
checkbox Xi "true"
checkbox Glicose "false"
checkbox Derrames "true"
checkbox Ureia "false"
checkbox Zinco "true"
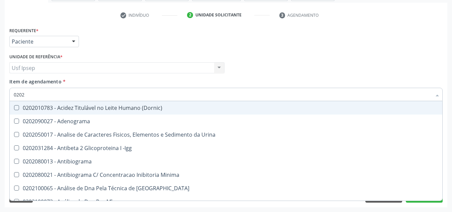
checkbox Completo "false"
type input "020201"
checkbox Osmolar "true"
checkbox Gestante "true"
checkbox T3 "true"
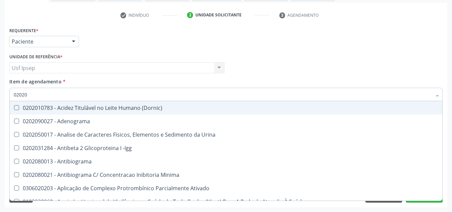
checkbox Ascorbico "true"
checkbox Urico "false"
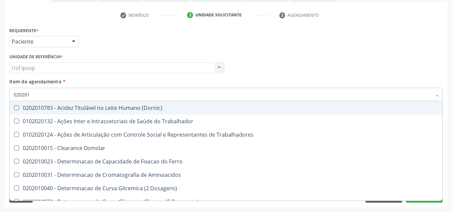
type input "0202010"
checkbox Ativada\) "true"
checkbox Urico "false"
checkbox Ionizavel "true"
checkbox Creatinina "false"
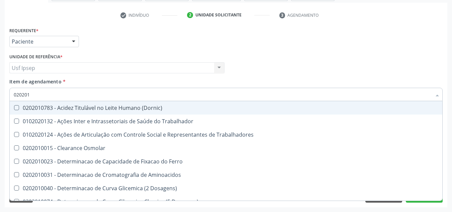
checkbox II "true"
checkbox Glicose "false"
checkbox Piruvato "true"
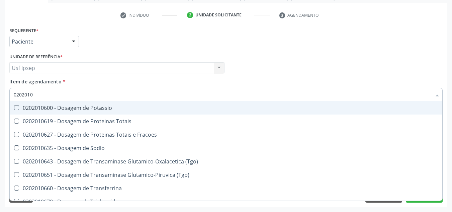
type input "02020106"
checkbox Ureia "true"
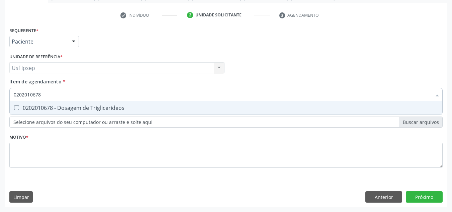
click at [16, 104] on span "0202010678 - Dosagem de Triglicerideos" at bounding box center [226, 107] width 433 height 13
click at [41, 94] on input "0202010678" at bounding box center [223, 94] width 418 height 13
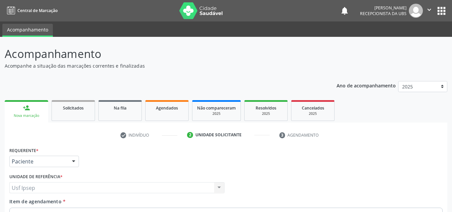
scroll to position [120, 0]
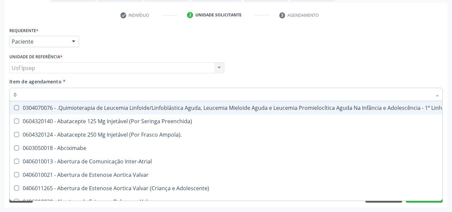
type input "02"
checkbox Coração "true"
checkbox Urina "false"
checkbox Unilateral "true"
checkbox Hemodialise "true"
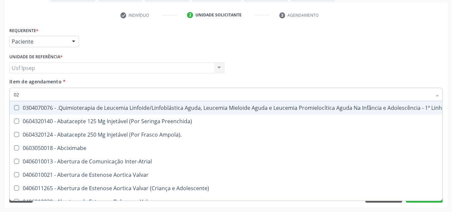
checkbox Meckel "true"
checkbox Bilateral "true"
checkbox Simples "true"
checkbox Per-Operatoria "true"
checkbox Laboratorial "true"
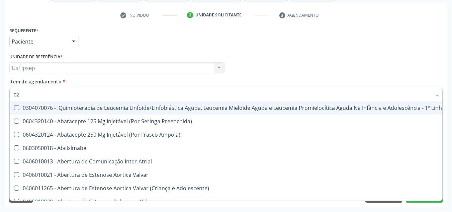
checkbox Citopatológico "true"
checkbox Transfusao "true"
checkbox Transplante "true"
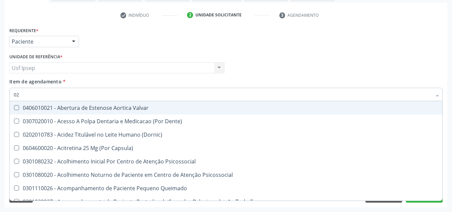
type input "020"
checkbox Terapeutica "true"
checkbox Urina "false"
checkbox Creatinina "true"
checkbox Intra-Aortico "true"
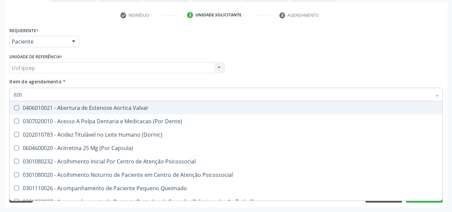
checkbox Complementar\) "true"
checkbox \(Qualitativo\) "true"
checkbox Hormonais "true"
checkbox Reumatoide "false"
checkbox Pernoite "true"
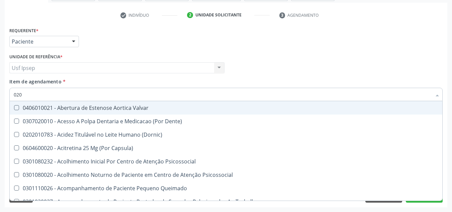
checkbox Semana\) "true"
checkbox Pediátrico "true"
checkbox Dias "true"
checkbox Ii\) "true"
checkbox Urico "false"
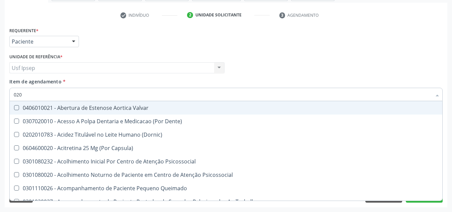
checkbox Creatinina "false"
checkbox Glicose "false"
checkbox \(Tsh\) "false"
checkbox Reativa "false"
checkbox \(Tgo\) "false"
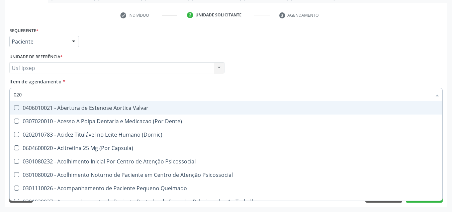
checkbox \(Tgp\) "false"
checkbox Triglicerideos "false"
checkbox \(T3\) "true"
checkbox Ureia "false"
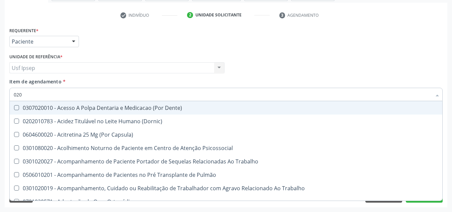
type input "0202"
checkbox Capsula\) "true"
checkbox Urina "false"
checkbox Não\) "true"
checkbox População "true"
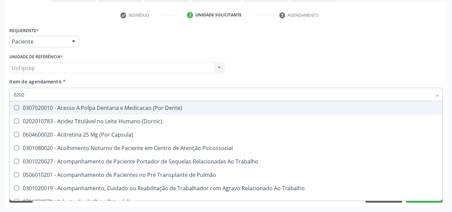
checkbox Ossea "true"
checkbox Laser "true"
checkbox Drogas "true"
checkbox Gastro-Esofagico "true"
checkbox \(Spcto\) "true"
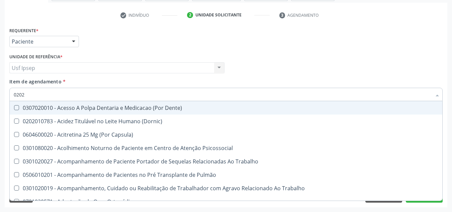
checkbox 67 "true"
checkbox Projecoes\) "true"
checkbox Estimulo "true"
checkbox Biologica "true"
checkbox Reumatoide "false"
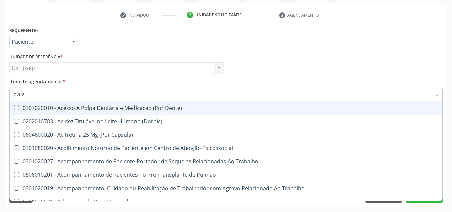
checkbox Urico "false"
checkbox Creatinina "false"
checkbox Glicose "false"
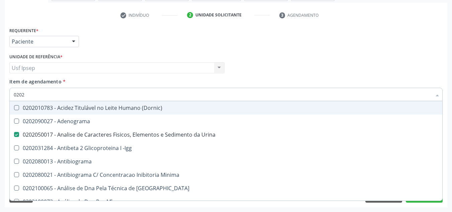
type input "02020"
checkbox Bandas\) "true"
checkbox Reumatoide "false"
checkbox Organicos "true"
checkbox Urico "false"
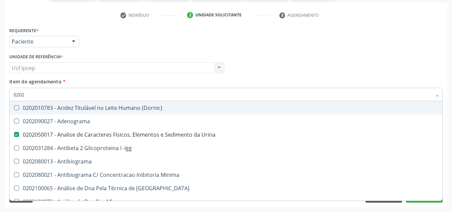
checkbox Calcio "true"
checkbox Creatinina "false"
checkbox Xi "true"
checkbox Esperma "true"
checkbox Glicose "false"
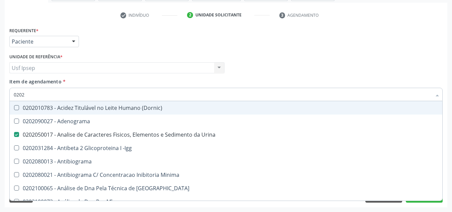
checkbox \(Tsh\) "false"
checkbox Insulina "true"
checkbox Prolactina "true"
checkbox Funcional "true"
checkbox Reativa "false"
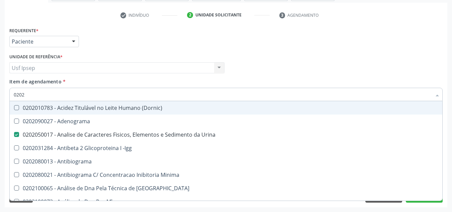
checkbox Funcional "true"
checkbox Derrames "true"
checkbox \(Tgo\) "false"
checkbox \(Tgp\) "false"
checkbox Triglicerideos "false"
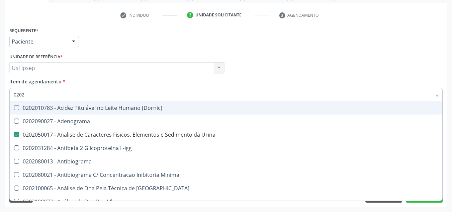
checkbox Ureia "false"
checkbox Zinco "true"
checkbox Completo "false"
type input "020201"
checkbox Urina "false"
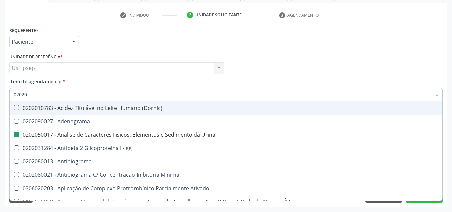
checkbox Osmolar "true"
checkbox Gestante "true"
checkbox Reumatoide "false"
checkbox T3 "true"
checkbox 17-Hidroxicorticosteroides "true"
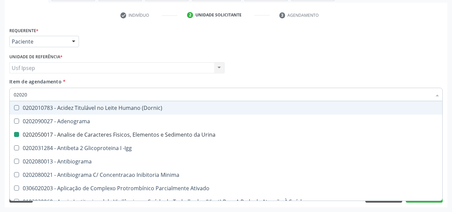
checkbox D "true"
checkbox Acetona "true"
checkbox Ascorbico "true"
checkbox Urico "false"
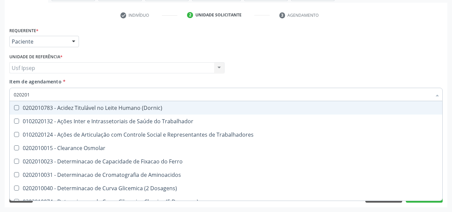
type input "0202010"
checkbox Ativada\) "true"
checkbox Urico "false"
checkbox Ionizavel "true"
checkbox Creatinina "false"
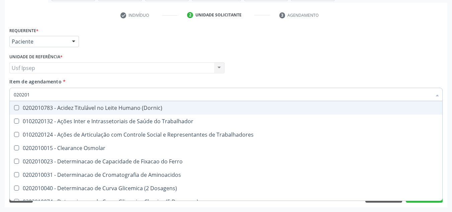
checkbox II "true"
checkbox Glicose "false"
checkbox Leucino-Aminopeptidase "true"
checkbox Lipase "true"
checkbox Muco-Proteinas "true"
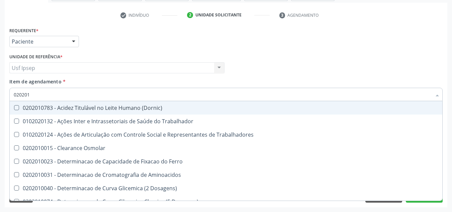
checkbox Piruvato "true"
checkbox \(Tgo\) "false"
checkbox \(Tgp\) "false"
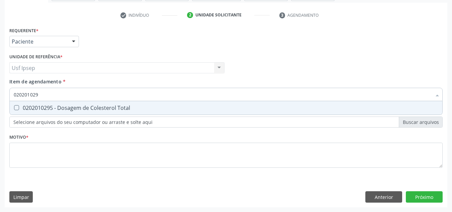
type input "0202010295"
click at [16, 107] on Total at bounding box center [16, 107] width 5 height 5
click at [14, 107] on Total "checkbox" at bounding box center [12, 107] width 4 height 4
checkbox Total "true"
click at [41, 92] on input "0202010295" at bounding box center [223, 94] width 418 height 13
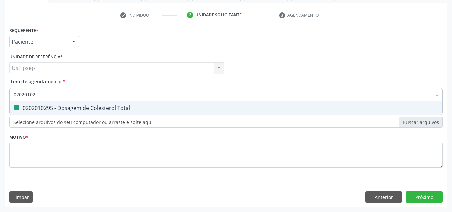
type input "0202010"
checkbox Total "false"
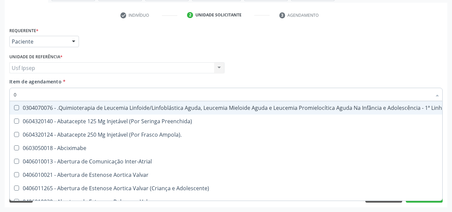
type input "00"
checkbox Capsula\) "true"
checkbox Urina "false"
checkbox Projecoes\) "true"
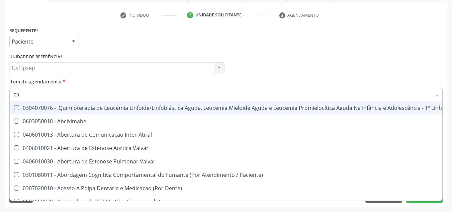
type input "002"
checkbox Urina "false"
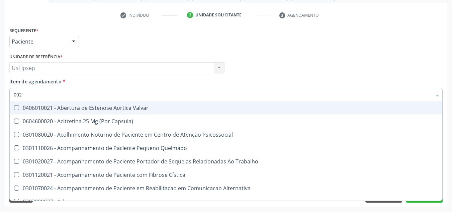
type input "00"
checkbox Grama\) "true"
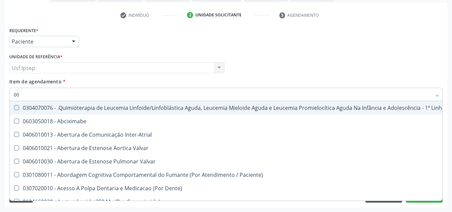
type input "0"
checkbox Urina "false"
checkbox C "true"
checkbox Reumatoide "false"
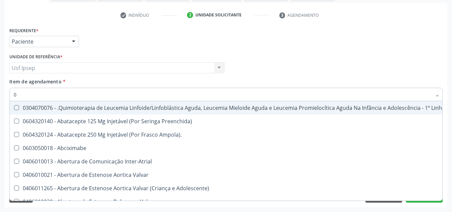
type input "02"
checkbox Coração "true"
checkbox Urina "false"
checkbox Unilateral "true"
checkbox Hemodialise "true"
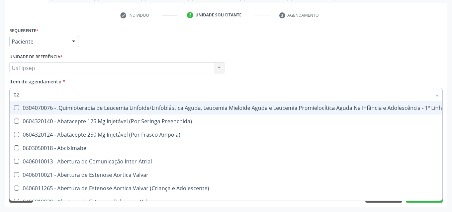
checkbox Transferências "true"
checkbox Meckel "true"
checkbox Bilateral "true"
checkbox Simples "true"
checkbox Per-Operatoria "true"
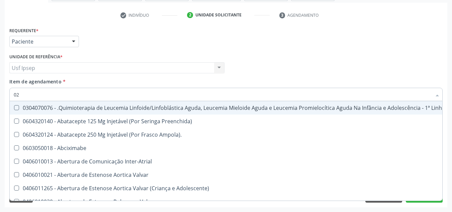
checkbox Laboratorial "true"
checkbox Citopatológico "true"
checkbox Transfusao "true"
checkbox Transplante "true"
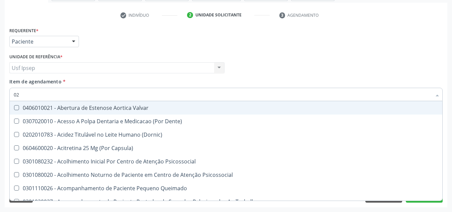
type input "020"
checkbox Terapeutica "true"
checkbox Urina "false"
checkbox Creatinina "true"
checkbox Intra-Aortico "true"
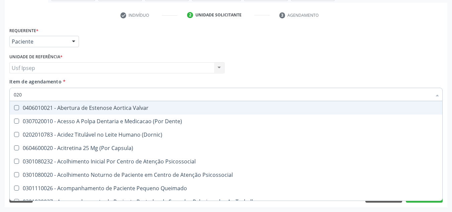
checkbox Congênita "true"
checkbox Complementar\) "true"
checkbox \(Qualitativo\) "true"
checkbox Hormonais "true"
checkbox Reumatoide "false"
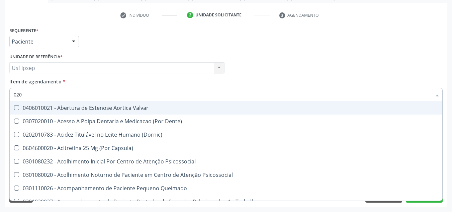
checkbox Pernoite "true"
checkbox Semana\) "true"
checkbox Pediátrico "true"
checkbox Dias "true"
checkbox Ii\) "true"
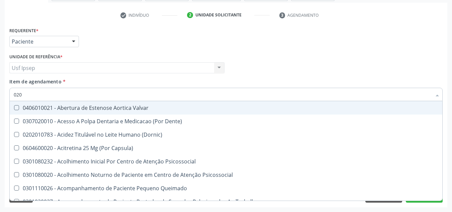
checkbox Urico "false"
checkbox Total "false"
checkbox Creatinina "false"
checkbox Glicose "false"
checkbox \(Tsh\) "false"
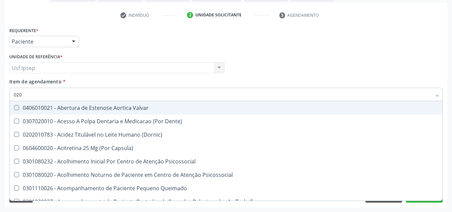
checkbox Reativa "false"
checkbox \(Tgo\) "false"
checkbox \(Tgp\) "false"
checkbox Triglicerideos "false"
checkbox \(T3\) "true"
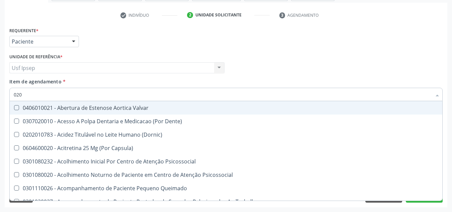
checkbox Ureia "false"
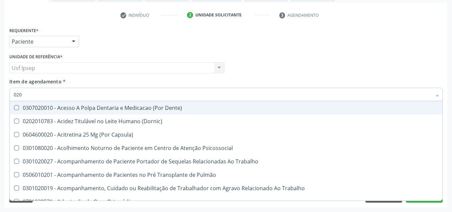
type input "0202"
checkbox Capsula\) "true"
checkbox Urina "false"
checkbox Não\) "true"
checkbox População "true"
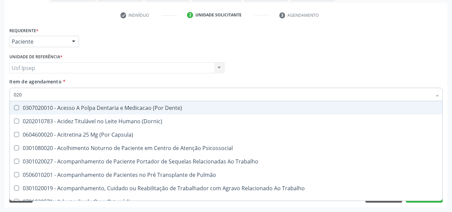
checkbox Fragmento "true"
checkbox Ossea "true"
checkbox Laser "true"
checkbox Drogas "true"
checkbox Gastro-Esofagico "true"
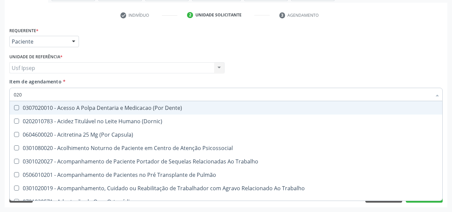
checkbox \(Spcto\) "true"
checkbox 67 "true"
checkbox Projecoes\) "true"
checkbox Estimulo "true"
checkbox Biologica "true"
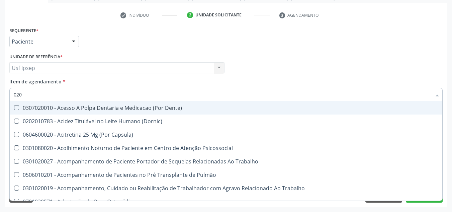
checkbox Reumatoide "false"
checkbox Urico "false"
checkbox Total "false"
checkbox Creatinina "false"
checkbox Glicose "false"
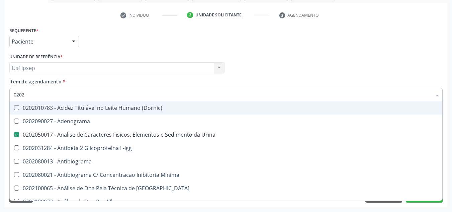
type input "02020"
checkbox Bandas\) "true"
checkbox Reumatoide "false"
checkbox Organicos "true"
checkbox Urico "false"
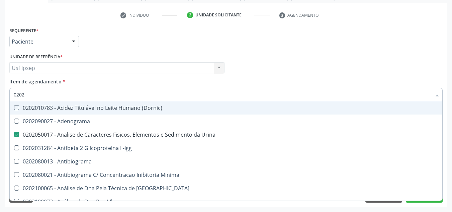
checkbox Barbituratos "true"
checkbox Calcio "true"
checkbox Total "false"
checkbox Creatinina "false"
checkbox Xi "true"
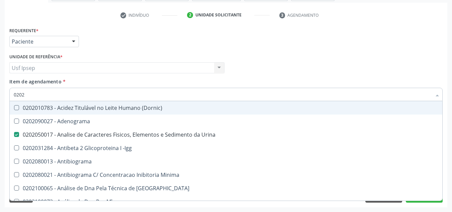
checkbox Esperma "true"
checkbox Glicose "false"
checkbox \(Tsh\) "false"
checkbox Insulina "true"
checkbox Prolactina "true"
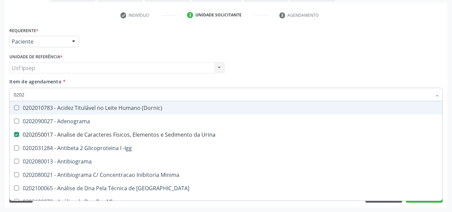
checkbox Funcional "true"
checkbox Reativa "false"
checkbox Funcional "true"
checkbox Derrames "true"
checkbox \(Tgo\) "false"
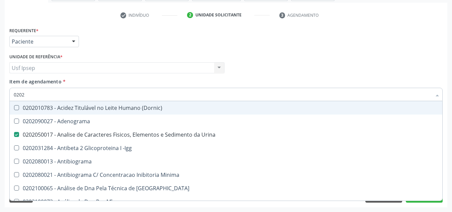
checkbox \(Tgp\) "false"
checkbox Triglicerideos "false"
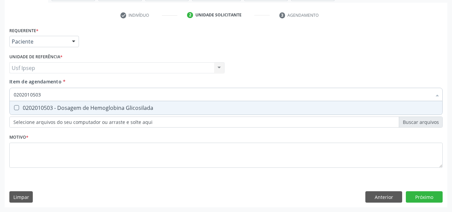
click at [16, 108] on Glicosilada at bounding box center [16, 107] width 5 height 5
click at [14, 108] on Glicosilada "checkbox" at bounding box center [12, 107] width 4 height 4
click at [40, 92] on input "0202010503" at bounding box center [223, 94] width 418 height 13
click at [16, 107] on Livre\) at bounding box center [16, 107] width 5 height 5
click at [14, 107] on Livre\) "checkbox" at bounding box center [12, 107] width 4 height 4
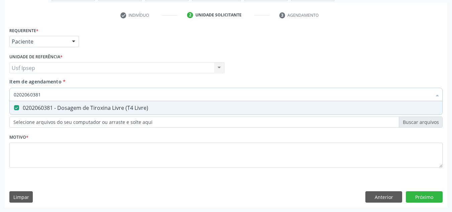
click at [43, 94] on input "0202060381" at bounding box center [223, 94] width 418 height 13
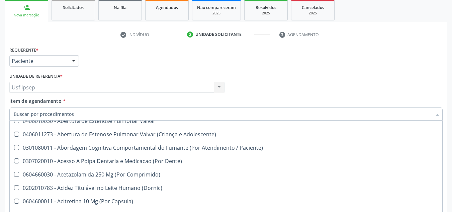
scroll to position [134, 0]
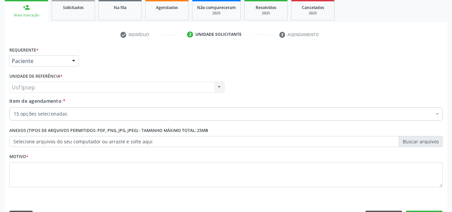
click at [402, 71] on div "Médico Solicitante Por favor, selecione a Unidade de Atendimento primeiro Nenhu…" at bounding box center [226, 84] width 437 height 26
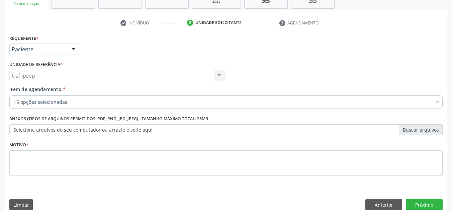
scroll to position [120, 0]
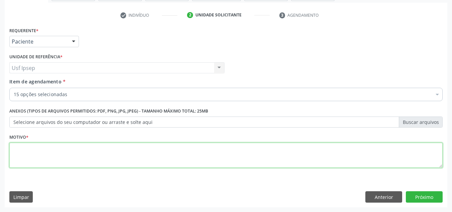
click at [23, 162] on textarea at bounding box center [225, 155] width 433 height 25
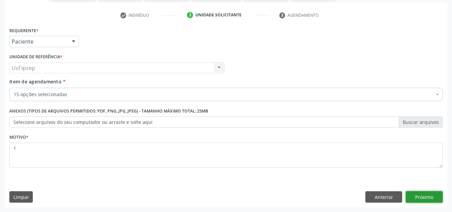
click at [425, 197] on button "Próximo" at bounding box center [424, 196] width 37 height 11
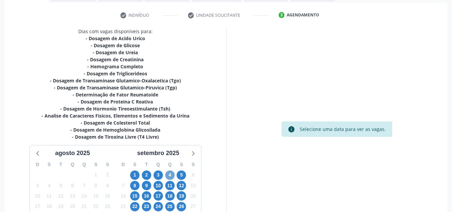
click at [169, 177] on span "4" at bounding box center [169, 174] width 9 height 9
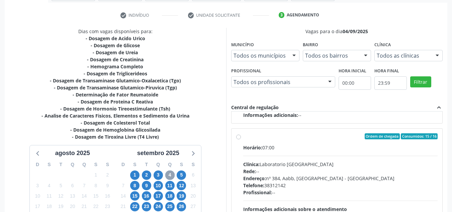
scroll to position [223, 0]
click at [243, 137] on label "Ordem de chegada Consumidos: 15 / 16 Horário: 07:00 Clínica: Laboratorio Sao Fr…" at bounding box center [340, 184] width 195 height 103
click at [238, 137] on input "Ordem de chegada Consumidos: 15 / 16 Horário: 07:00 Clínica: Laboratorio Sao Fr…" at bounding box center [238, 136] width 5 height 6
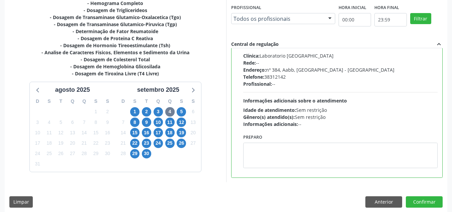
scroll to position [188, 0]
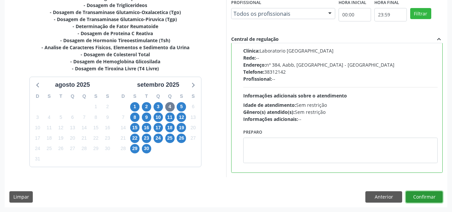
click at [422, 197] on button "Confirmar" at bounding box center [424, 196] width 37 height 11
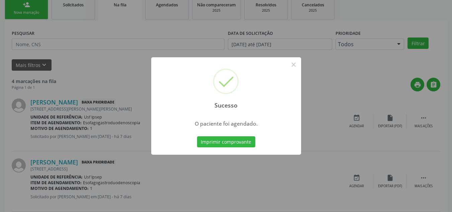
scroll to position [109, 0]
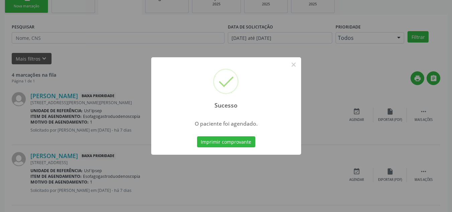
click at [337, 73] on div "Sucesso × O paciente foi agendado. Imprimir comprovante Cancel" at bounding box center [226, 106] width 452 height 212
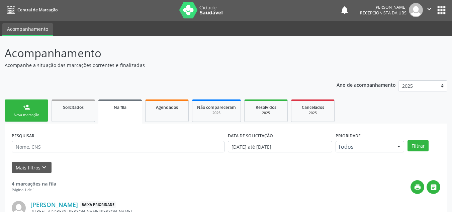
scroll to position [0, 0]
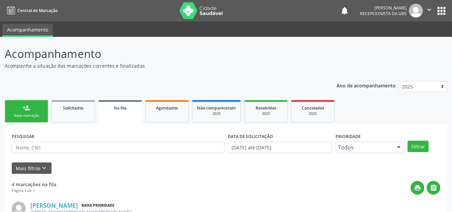
click at [25, 114] on div "Nova marcação" at bounding box center [26, 115] width 33 height 5
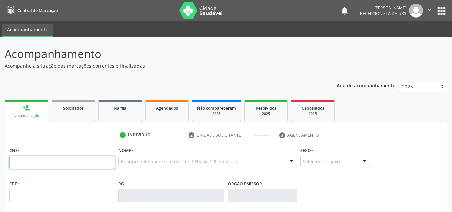
click at [12, 161] on input "text" at bounding box center [62, 162] width 106 height 13
click at [16, 162] on input "text" at bounding box center [62, 162] width 106 height 13
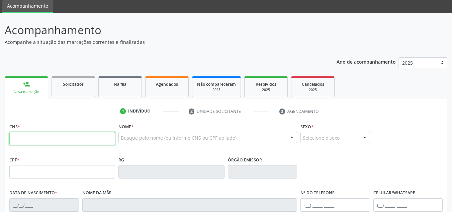
scroll to position [33, 0]
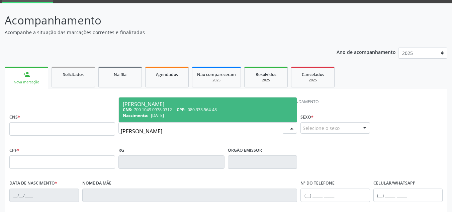
click at [152, 102] on div "[PERSON_NAME]" at bounding box center [208, 103] width 170 height 5
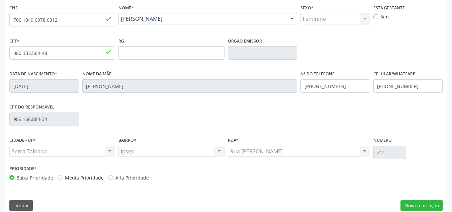
scroll to position [151, 0]
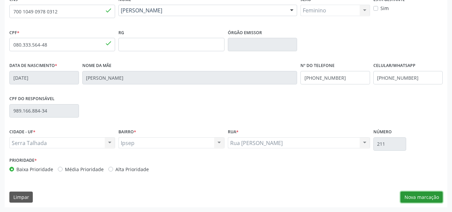
click at [420, 198] on button "Nova marcação" at bounding box center [421, 196] width 42 height 11
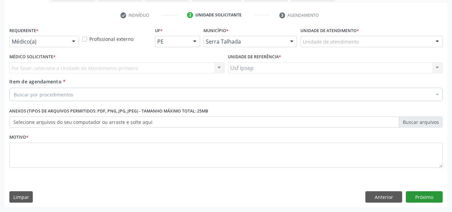
scroll to position [120, 0]
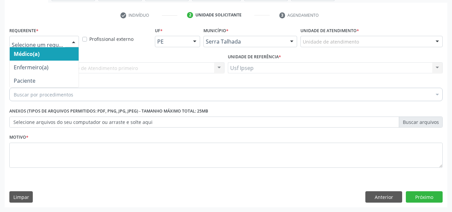
click at [77, 45] on div at bounding box center [74, 41] width 10 height 11
click at [72, 42] on div at bounding box center [74, 41] width 10 height 11
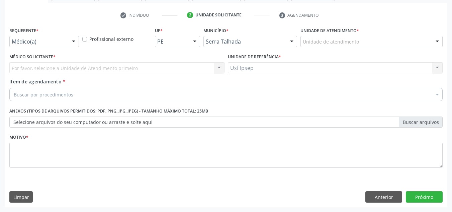
click at [34, 79] on span "Item de agendamento" at bounding box center [35, 81] width 52 height 6
click at [14, 88] on input "Item de agendamento *" at bounding box center [14, 94] width 0 height 13
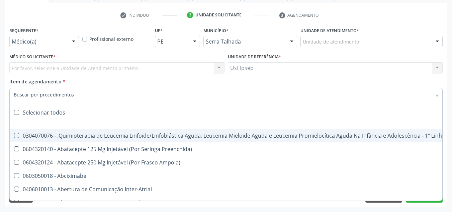
click at [18, 95] on input "Item de agendamento *" at bounding box center [223, 94] width 418 height 13
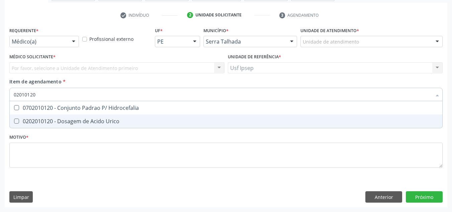
click at [14, 121] on div at bounding box center [12, 120] width 5 height 5
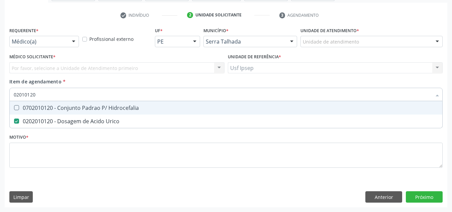
click at [35, 94] on input "02010120" at bounding box center [223, 94] width 418 height 13
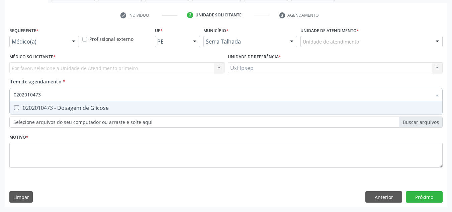
click at [16, 105] on span "0202010473 - Dosagem de Glicose" at bounding box center [226, 107] width 433 height 13
click at [41, 95] on input "0202010473" at bounding box center [223, 94] width 418 height 13
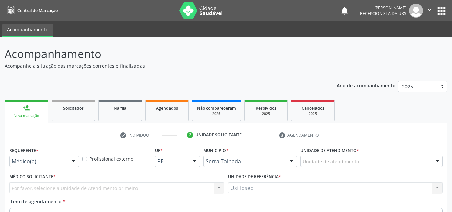
scroll to position [120, 0]
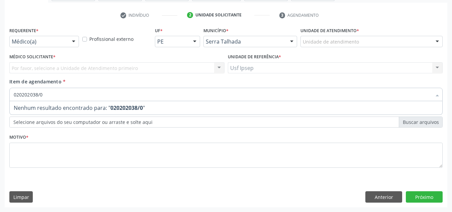
click at [45, 93] on input "020202038/0" at bounding box center [223, 94] width 418 height 13
type input "020202038"
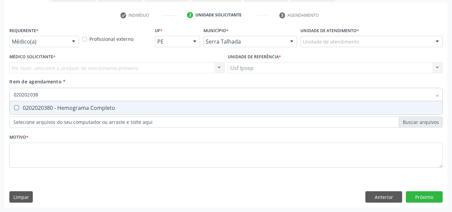
click at [20, 107] on div "0202020380 - Hemograma Completo" at bounding box center [226, 107] width 425 height 5
checkbox Completo "true"
click at [41, 95] on input "020202038" at bounding box center [223, 94] width 418 height 13
type input "02020203"
checkbox Completo "false"
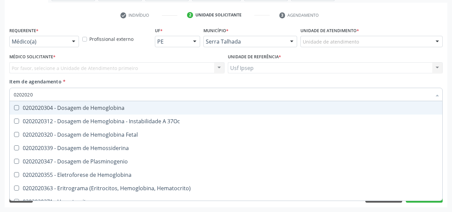
type input "020202"
checkbox Completo "false"
type input "0"
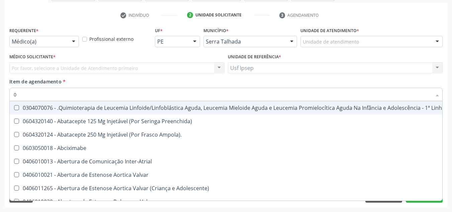
type input "02"
checkbox Hemodialise "true"
checkbox Meckel "true"
checkbox Bilateral "true"
checkbox Transplante "true"
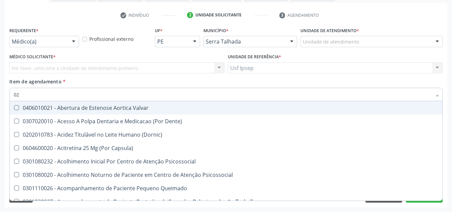
type input "020"
checkbox Intra-Aortico "true"
checkbox Complementar\) "true"
checkbox \(Qualitativo\) "true"
checkbox Ii\) "true"
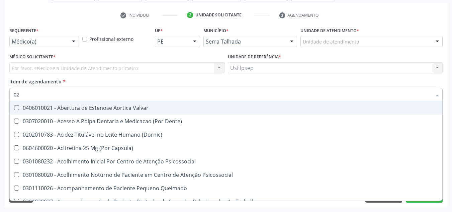
checkbox Urico "false"
checkbox Creatinina "false"
checkbox Glicose "false"
checkbox \(T3\) "true"
checkbox Ureia "false"
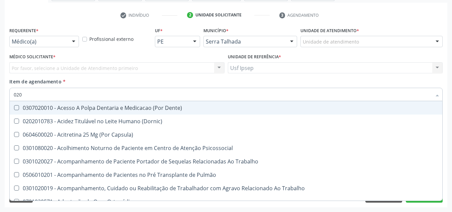
type input "0202"
checkbox População "true"
checkbox Ossea "true"
checkbox Laser "true"
checkbox Estimulo "true"
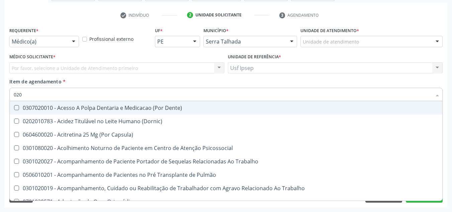
checkbox Biologica "true"
checkbox Urico "false"
checkbox Creatinina "false"
checkbox Glicose "false"
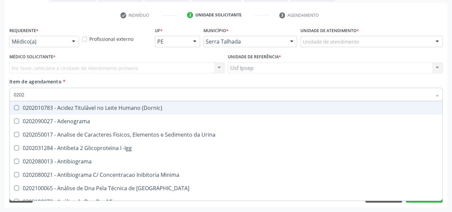
type input "02020"
checkbox Organicos "true"
checkbox Urico "false"
checkbox Calcio "true"
checkbox Creatinina "false"
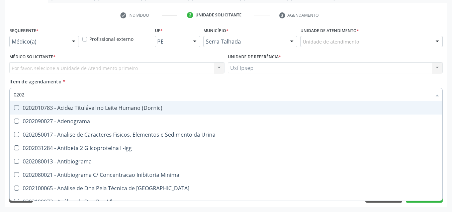
checkbox Xi "true"
checkbox Glicose "false"
checkbox Derrames "true"
checkbox Ureia "false"
checkbox Zinco "true"
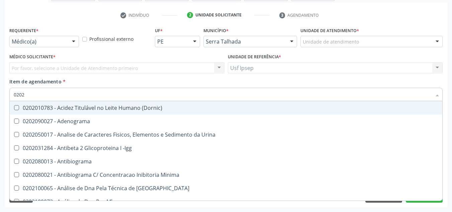
checkbox Completo "false"
type input "020201"
checkbox Osmolar "true"
checkbox Gestante "true"
checkbox T3 "true"
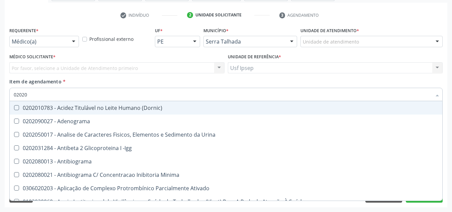
checkbox Ascorbico "true"
checkbox Urico "false"
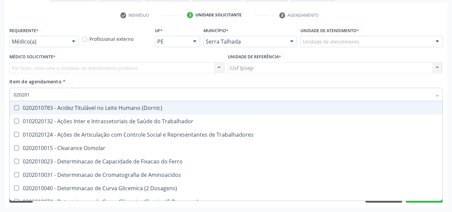
type input "0202010"
checkbox Ativada\) "true"
checkbox Urico "false"
checkbox Ionizavel "true"
checkbox Creatinina "false"
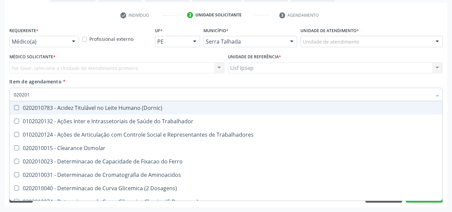
checkbox II "true"
checkbox Glicose "false"
checkbox Piruvato "true"
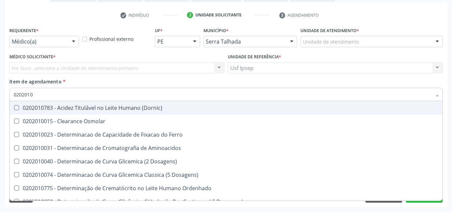
type input "02020106"
checkbox Osmolaridade "true"
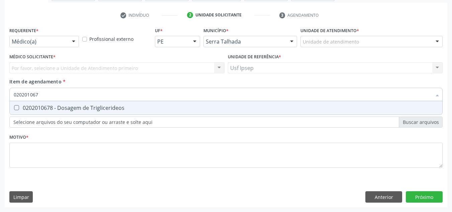
type input "0202010678"
click at [18, 107] on Triglicerideos at bounding box center [16, 107] width 5 height 5
click at [14, 107] on Triglicerideos "checkbox" at bounding box center [12, 107] width 4 height 4
checkbox Triglicerideos "true"
click at [42, 95] on input "0202010678" at bounding box center [223, 94] width 418 height 13
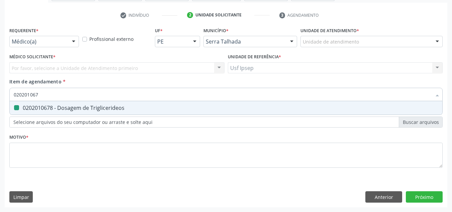
type input "02020106"
checkbox Triglicerideos "false"
type input "0"
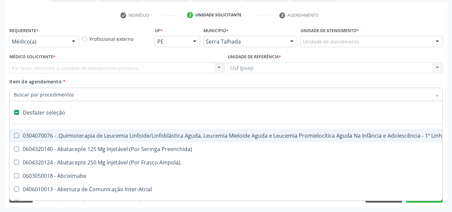
checkbox Preenchida\) "true"
checkbox Ampola\)\ "true"
checkbox Abciximabe "true"
checkbox Inter-Atrial "true"
checkbox Valvar "true"
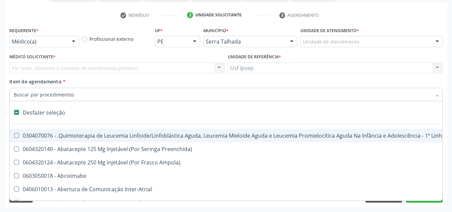
checkbox Adolescente\) "true"
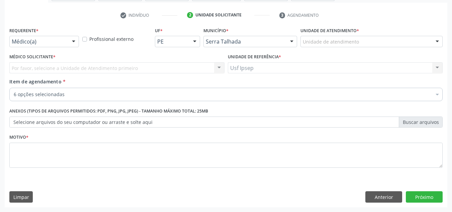
click at [40, 83] on span "Item de agendamento" at bounding box center [35, 81] width 52 height 6
click at [14, 88] on input "Item de agendamento *" at bounding box center [14, 94] width 0 height 13
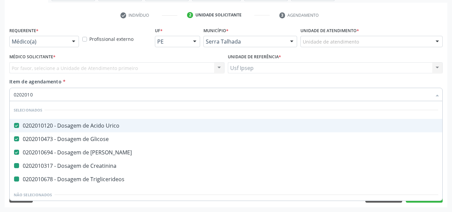
type input "02020106"
checkbox Creatinina "false"
checkbox Triglicerideos "false"
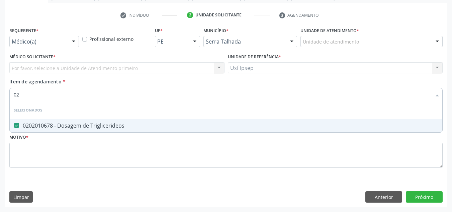
type input "0"
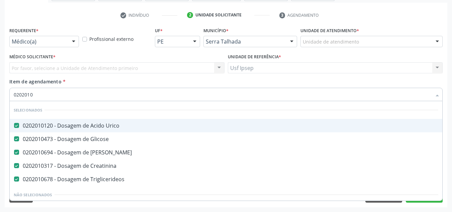
type input "02020106"
checkbox Creatinina "false"
checkbox Triglicerideos "false"
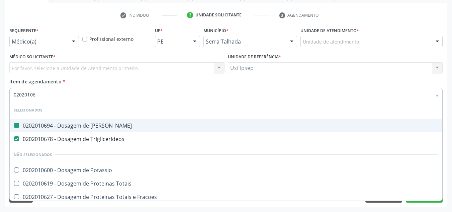
type input "020201064"
checkbox Ureia "false"
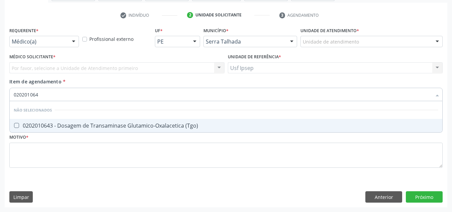
type input "0202010643"
click at [17, 127] on \(Tgo\) at bounding box center [16, 125] width 5 height 5
click at [14, 127] on \(Tgo\) "checkbox" at bounding box center [12, 125] width 4 height 4
checkbox \(Tgo\) "true"
click at [41, 94] on input "0202010643" at bounding box center [223, 94] width 418 height 13
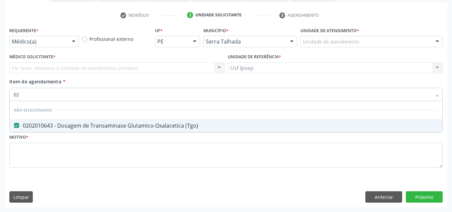
type input "0"
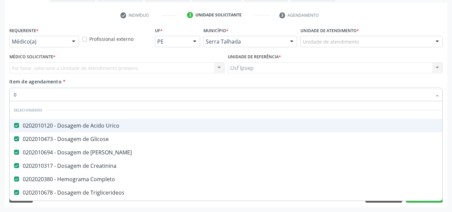
type input "02"
checkbox Doadora\) "true"
type input "020"
checkbox Bloqueio "true"
checkbox \(Tgo\) "false"
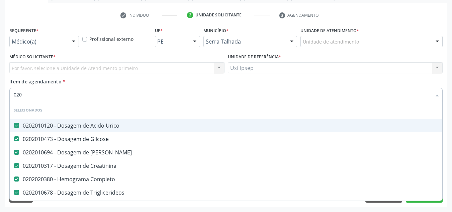
type input "0202"
checkbox Inteiro\) "true"
type input "02020"
checkbox \(Tgo\) "true"
checkbox Células "false"
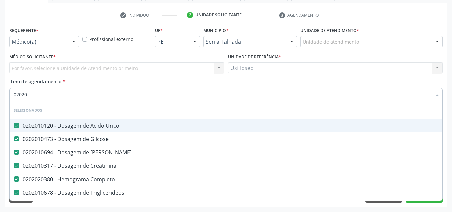
type input "020201"
checkbox Organicos "true"
type input "0202010"
checkbox Leucino-Aminopeptidase "true"
type input "02020106"
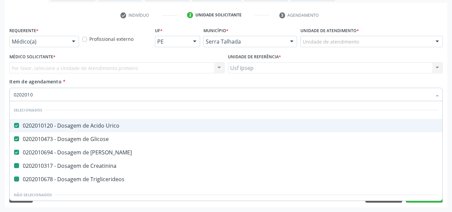
checkbox Creatinina "false"
checkbox Triglicerideos "false"
checkbox Osmolar "true"
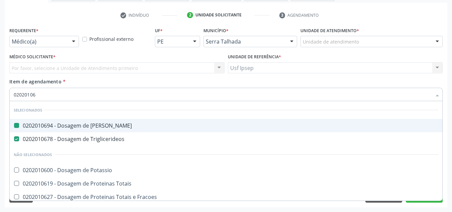
type input "020201065"
checkbox Ureia "false"
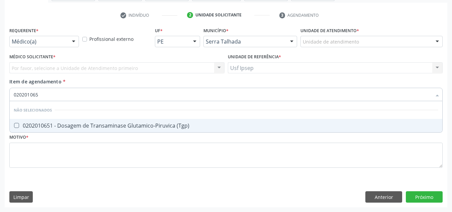
type input "0202010651"
click at [15, 124] on \(Tgp\) at bounding box center [16, 125] width 5 height 5
click at [14, 124] on \(Tgp\) "checkbox" at bounding box center [12, 125] width 4 height 4
checkbox \(Tgp\) "true"
type input "0202010651"
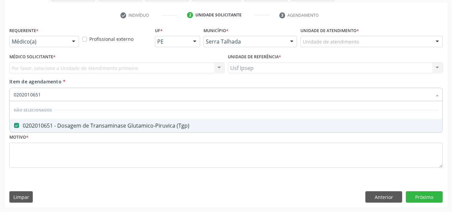
click at [43, 87] on div "Item de agendamento * 0202010651 Desfazer seleção Não selecionados 0202010651 -…" at bounding box center [225, 88] width 433 height 21
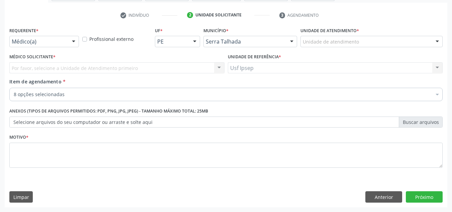
click at [434, 24] on div "check Indivíduo 2 Unidade solicitante 3 Agendamento CNS 700 1049 0978 0312 done…" at bounding box center [226, 108] width 443 height 197
click at [381, 23] on div "check Indivíduo 2 Unidade solicitante 3 Agendamento CNS 700 1049 0978 0312 done…" at bounding box center [226, 108] width 443 height 197
click at [12, 83] on span "Item de agendamento" at bounding box center [35, 81] width 52 height 6
click at [14, 88] on input "Item de agendamento *" at bounding box center [14, 94] width 0 height 13
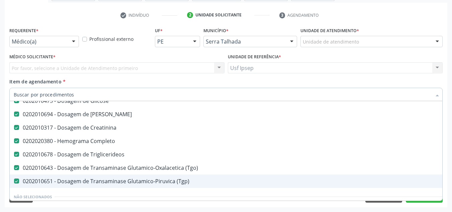
scroll to position [100, 0]
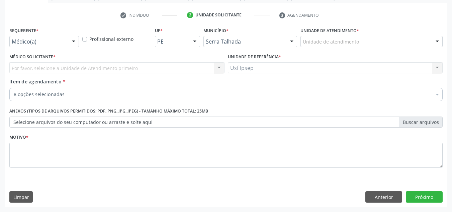
click at [30, 82] on span "Item de agendamento" at bounding box center [35, 81] width 52 height 6
click at [14, 88] on input "Item de agendamento *" at bounding box center [14, 94] width 0 height 13
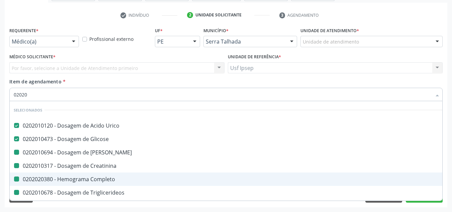
type input "020202"
checkbox Ureia "false"
checkbox Creatinina "false"
checkbox Completo "false"
checkbox Triglicerideos "false"
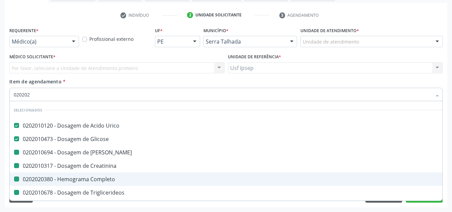
checkbox \(Tgo\) "false"
checkbox \(Tgp\) "false"
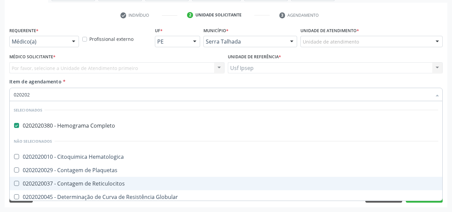
type input "02020"
checkbox Hematologica "true"
checkbox Plaquetas "true"
checkbox Reticulocitos "true"
checkbox Globular "true"
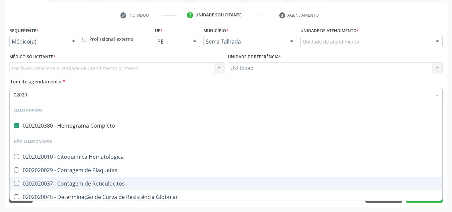
checkbox \(Cada\) "true"
checkbox Sulfo-Hemoglobina "true"
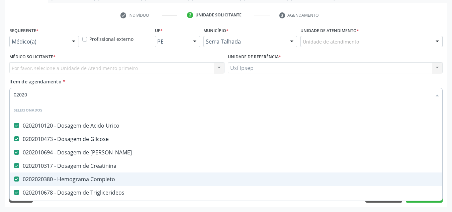
type input "020203"
checkbox Ureia "false"
checkbox Creatinina "false"
checkbox Completo "false"
checkbox Triglicerideos "false"
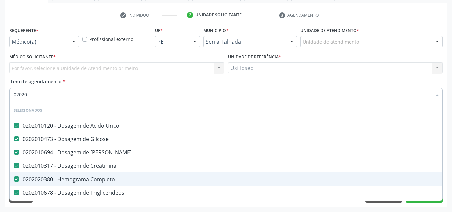
checkbox \(Tgo\) "false"
checkbox \(Tgp\) "false"
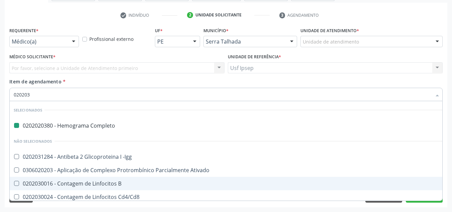
type input "0202030"
checkbox Completo "false"
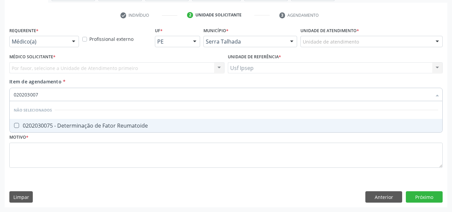
type input "0202030075"
click at [18, 124] on Reumatoide at bounding box center [16, 125] width 5 height 5
click at [14, 124] on Reumatoide "checkbox" at bounding box center [12, 125] width 4 height 4
checkbox Reumatoide "true"
click at [43, 95] on input "0202030075" at bounding box center [223, 94] width 418 height 13
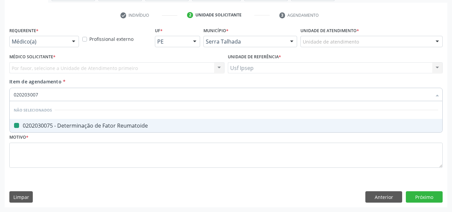
type input "02020300"
checkbox Reumatoide "false"
type input "0"
checkbox Reumatoide "true"
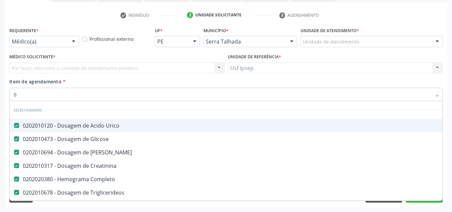
type input "02"
checkbox Unilateral "true"
type input "020"
checkbox Creatinina "true"
checkbox Reumatoide "false"
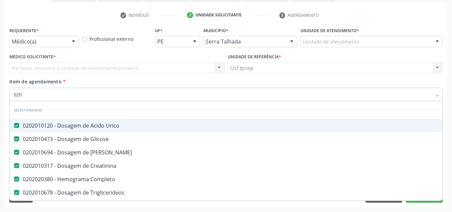
type input "0202"
checkbox Não\) "true"
checkbox Reumatoide "false"
type input "02020"
checkbox Bandas\) "true"
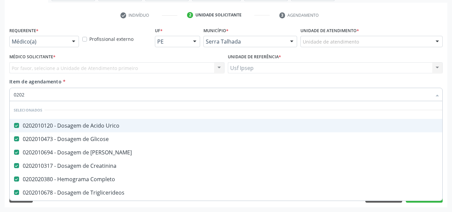
checkbox Reumatoide "false"
type input "020200"
checkbox Urico "false"
checkbox Glicose "false"
checkbox Ureia "false"
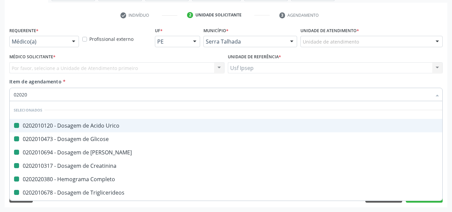
checkbox Creatinina "false"
checkbox Completo "false"
checkbox Triglicerideos "false"
checkbox \(Tgo\) "false"
checkbox \(Tgp\) "false"
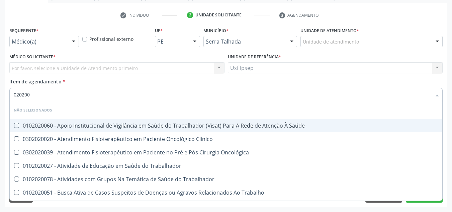
type input "02020"
checkbox Saúde "true"
checkbox Clínico "true"
checkbox Oncológica "true"
checkbox Trabalhador "true"
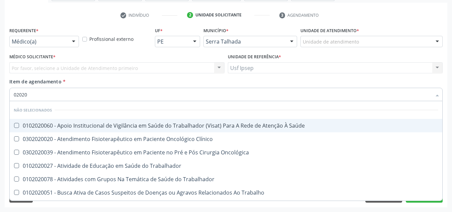
checkbox Trabalhador "true"
checkbox Trabalho "true"
checkbox Hematologica "true"
checkbox Plaquetas "true"
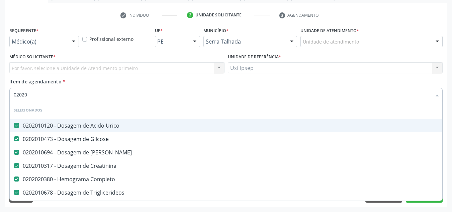
type input "020206"
checkbox Urico "false"
checkbox Glicose "false"
checkbox Ureia "false"
checkbox Creatinina "false"
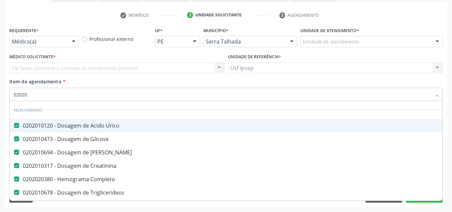
checkbox Completo "false"
checkbox Triglicerideos "false"
checkbox \(Tgo\) "false"
checkbox \(Tgp\) "false"
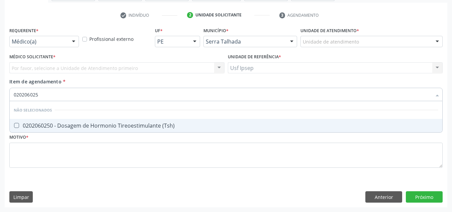
type input "0202060250"
click at [18, 123] on \(Tsh\) at bounding box center [16, 125] width 5 height 5
click at [14, 123] on \(Tsh\) "checkbox" at bounding box center [12, 125] width 4 height 4
checkbox \(Tsh\) "true"
click at [42, 93] on input "0202060250" at bounding box center [223, 94] width 418 height 13
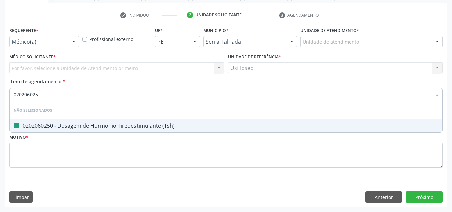
type input "02020602"
checkbox \(Tsh\) "false"
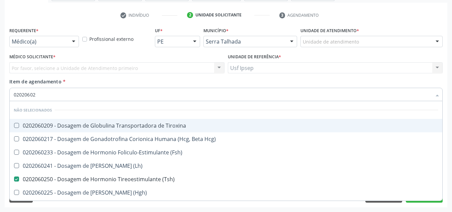
type input "0202060"
checkbox \(Tsh\) "false"
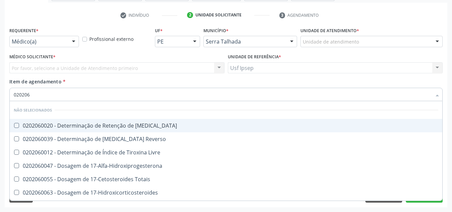
type input "02020"
checkbox T3 "true"
checkbox Reverso "true"
checkbox Livre "true"
checkbox 17-Alfa-Hidroxiprogesterona "true"
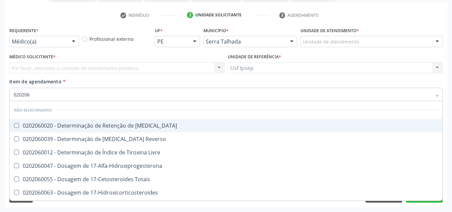
checkbox Totais "true"
checkbox 17-Hidroxicorticosteroides "true"
checkbox \(Serotonina\) "true"
checkbox \(Acth\) "true"
checkbox \(Tsh\) "false"
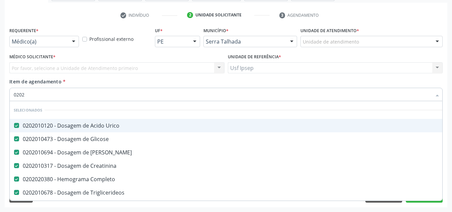
type input "020"
checkbox Reumatoide "false"
checkbox \(Tsh\) "false"
checkbox Cruzi "true"
type input "02"
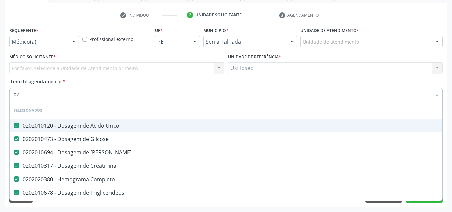
checkbox Reumatoide "false"
checkbox \(Tsh\) "false"
checkbox Litio "true"
checkbox Monofocal "true"
type input "020"
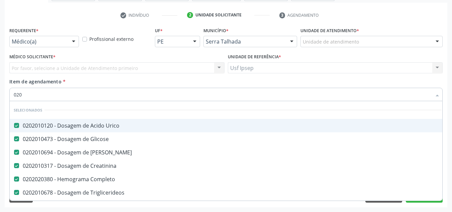
checkbox Creatinina "true"
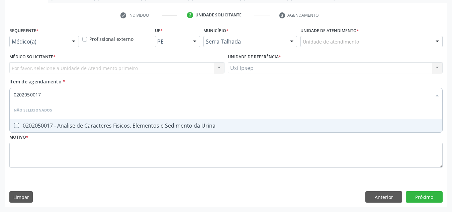
click at [18, 123] on Urina at bounding box center [16, 125] width 5 height 5
click at [14, 123] on Urina "checkbox" at bounding box center [12, 125] width 4 height 4
click at [40, 94] on input "0202050017" at bounding box center [223, 94] width 418 height 13
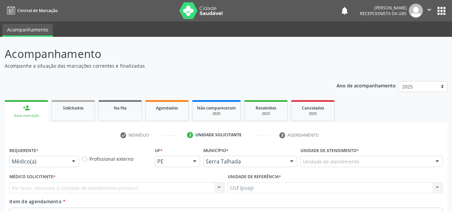
scroll to position [120, 0]
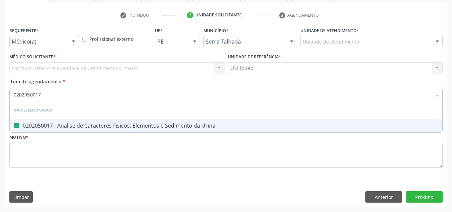
click at [43, 93] on input "0202050017" at bounding box center [223, 94] width 418 height 13
click at [43, 95] on input "0202050017" at bounding box center [223, 94] width 418 height 13
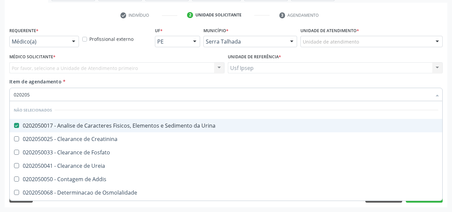
type input "02020"
checkbox Creatinina "true"
checkbox Fosfato "true"
checkbox Ureia "true"
checkbox Addis "true"
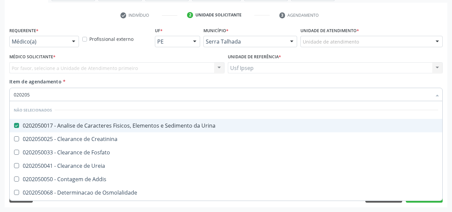
checkbox Osmolalidade "true"
checkbox Organicos "true"
checkbox Citrato "true"
checkbox Funcional "true"
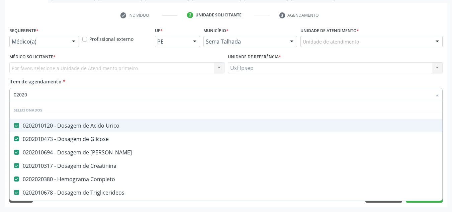
type input "0202"
checkbox Reumatoide "false"
checkbox \(Tap\) "true"
checkbox \(Tsh\) "false"
checkbox Piruvato "true"
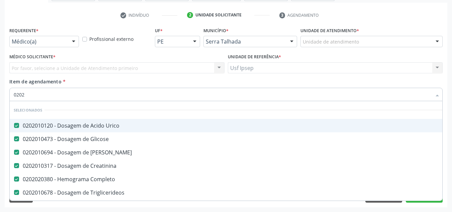
type input "020"
checkbox Urina "false"
checkbox Creatinina "true"
checkbox Reumatoide "false"
checkbox \(Tsh\) "false"
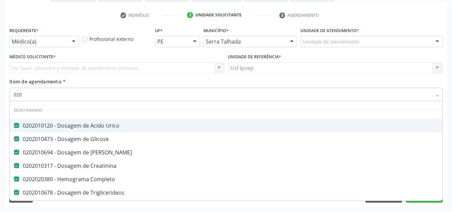
checkbox Cruzi "true"
type input "0200"
checkbox Urico "false"
checkbox Glicose "false"
checkbox Ureia "false"
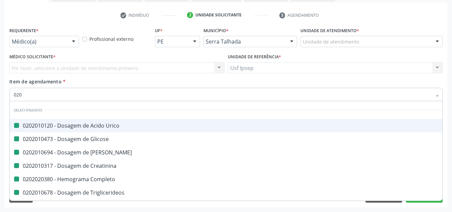
checkbox Creatinina "false"
checkbox Completo "false"
checkbox Triglicerideos "false"
checkbox \(Tgo\) "false"
checkbox \(Tgp\) "false"
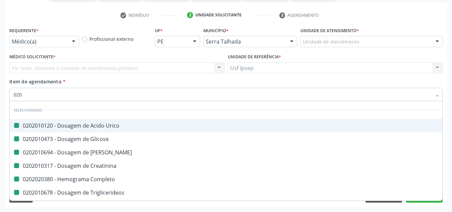
checkbox Urina "false"
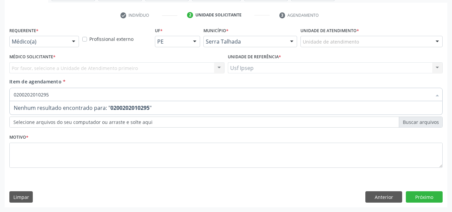
click at [56, 95] on input "0200202010295" at bounding box center [223, 94] width 418 height 13
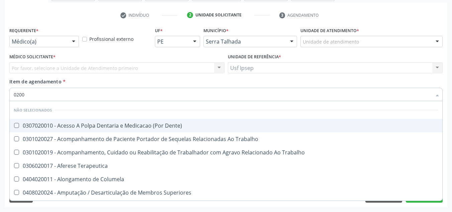
type input "020"
checkbox Dente\) "true"
checkbox Trabalho "true"
checkbox Terapeutica "true"
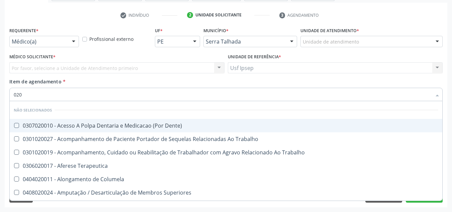
checkbox Columela "true"
checkbox Superiores "true"
checkbox Punho "true"
checkbox Reto "true"
checkbox Punho "true"
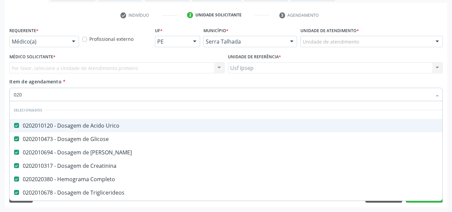
type input "02"
checkbox Urina "false"
checkbox Recombinante "true"
checkbox Reumatoide "false"
checkbox \(Tsh\) "false"
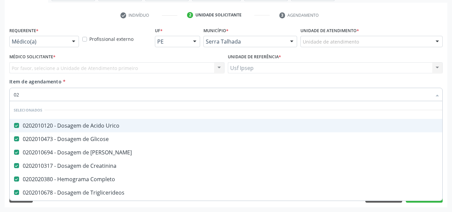
checkbox Litio "true"
checkbox Monofocal "true"
type input "020"
checkbox Terapeutica "true"
checkbox Urina "false"
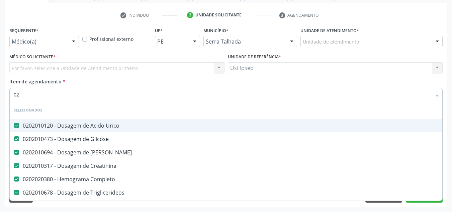
checkbox Creatinina "true"
checkbox Regional "true"
checkbox Reumatoide "false"
checkbox \(Tsh\) "false"
type input "0202"
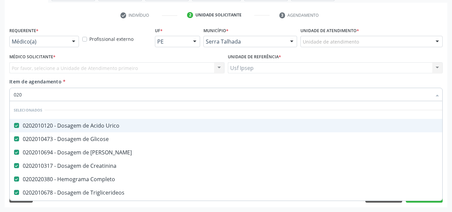
checkbox Capsula\) "true"
checkbox Urina "false"
checkbox Não\) "true"
checkbox J "true"
checkbox Reumatoide "false"
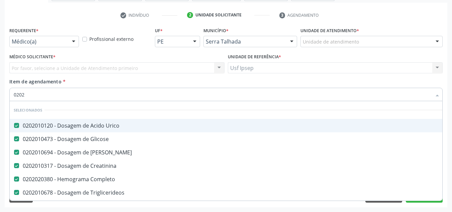
type input "02020"
checkbox Protrombínico "true"
checkbox Não\) "false"
checkbox Hospitais "true"
checkbox J "false"
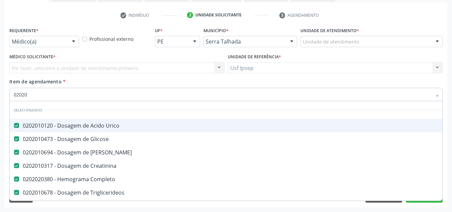
type input "020201"
checkbox Urina "false"
checkbox Reumatoide "false"
type input "02020102"
checkbox Urico "false"
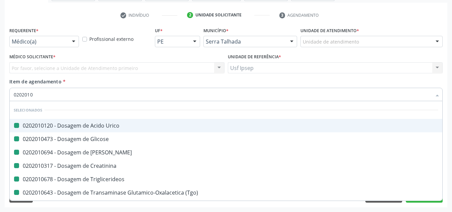
checkbox Glicose "false"
checkbox Ureia "false"
checkbox Creatinina "false"
checkbox Triglicerideos "false"
checkbox \(Tgo\) "false"
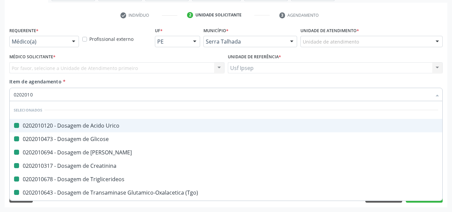
checkbox \(Tgp\) "false"
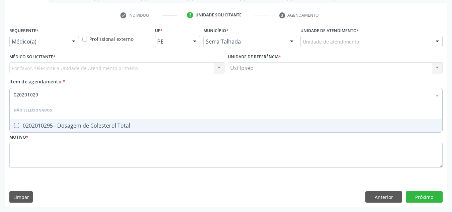
type input "0202010295"
click at [17, 127] on Total at bounding box center [16, 125] width 5 height 5
click at [14, 127] on Total "checkbox" at bounding box center [12, 125] width 4 height 4
checkbox Total "true"
click at [42, 93] on input "0202010295" at bounding box center [223, 94] width 418 height 13
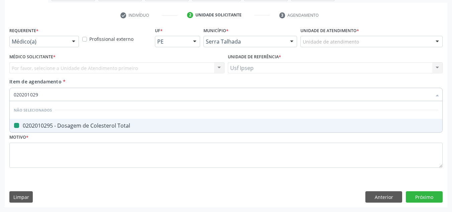
type input "02020102"
checkbox Total "false"
type input "020201"
checkbox Total "true"
type input "0"
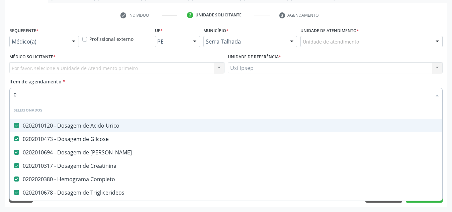
type input "02"
checkbox Coração "true"
checkbox Urina "false"
checkbox Unilateral "true"
checkbox Comprimido\) "true"
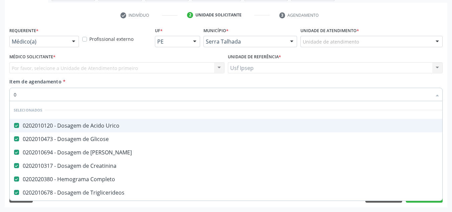
checkbox Oncologia "true"
type input "020"
checkbox Terapeutica "true"
checkbox Urina "false"
checkbox Creatinina "true"
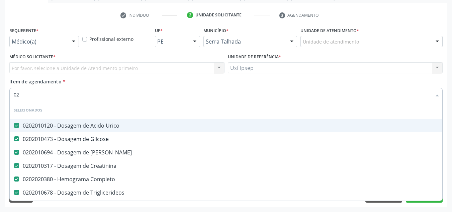
checkbox Anos\) "true"
checkbox Regional "true"
checkbox Reumatoide "false"
checkbox Total "false"
checkbox \(Tsh\) "false"
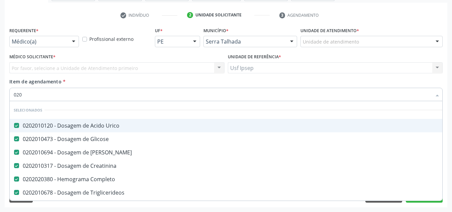
type input "0202"
checkbox Capsula\) "true"
checkbox Urina "false"
checkbox Não\) "true"
checkbox Puncao "true"
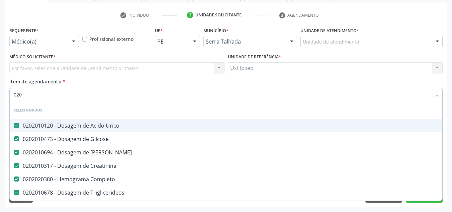
checkbox J "true"
checkbox Reumatoide "false"
checkbox Total "false"
type input "02020"
checkbox Bandas\) "true"
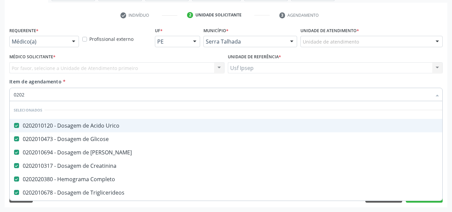
checkbox Reumatoide "false"
checkbox Barbituratos "true"
checkbox Total "false"
checkbox Alcalina "true"
checkbox \(Tsh\) "false"
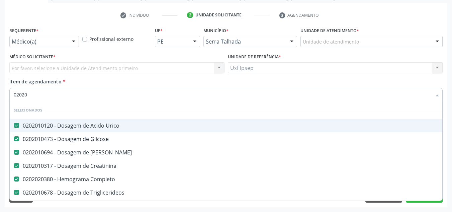
type input "020201"
checkbox Urina "false"
checkbox \(Pos-Pasteurização\) "true"
checkbox Reumatoide "false"
type input "0202010"
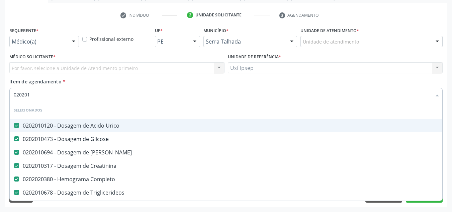
checkbox Cd4\/Cd8 "true"
checkbox \(Pos-Pasteurização\) "false"
type input "02020105"
checkbox Urico "false"
checkbox Glicose "false"
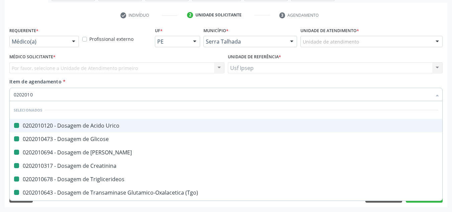
checkbox Ureia "false"
checkbox Creatinina "false"
checkbox Triglicerideos "false"
checkbox \(Tgo\) "false"
checkbox \(Tgp\) "false"
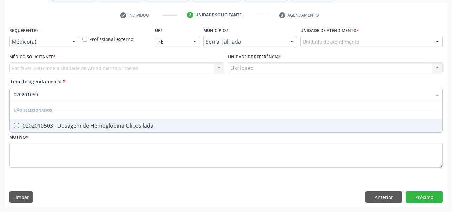
type input "0202010503"
click at [17, 126] on Glicosilada at bounding box center [16, 125] width 5 height 5
click at [14, 126] on Glicosilada "checkbox" at bounding box center [12, 125] width 4 height 4
checkbox Glicosilada "true"
type input "0"
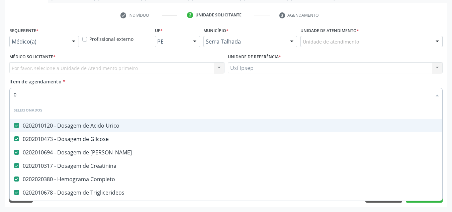
type input "02"
checkbox Coração "true"
checkbox Urina "false"
checkbox Unilateral "true"
checkbox Comprimido\) "true"
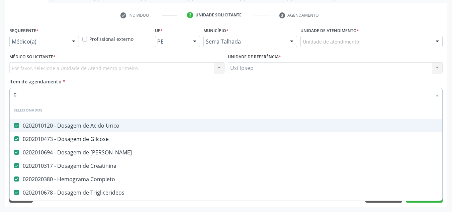
checkbox Oncologia "true"
type input "020"
checkbox Terapeutica "true"
checkbox Urina "false"
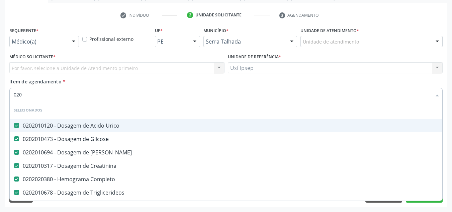
checkbox Creatinina "true"
checkbox Anos\) "true"
checkbox Aminoacidos "true"
checkbox Regional "true"
checkbox Reumatoide "false"
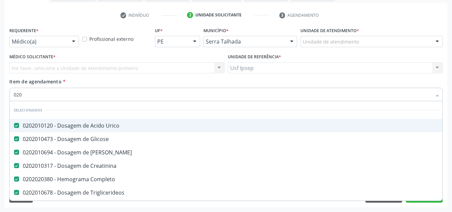
checkbox Total "false"
checkbox Glicosilada "false"
checkbox \(Tsh\) "false"
type input "0202"
checkbox Capsula\) "true"
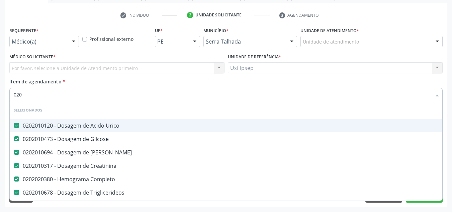
checkbox Urina "false"
checkbox Não\) "true"
checkbox Puncao "true"
checkbox Periferica "true"
checkbox J "true"
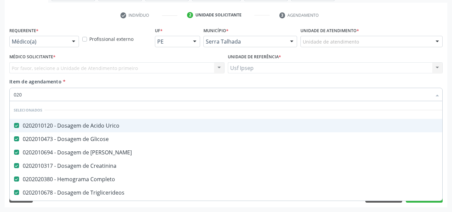
checkbox Reumatoide "false"
checkbox Total "false"
type input "02020"
checkbox Bandas\) "true"
checkbox Reumatoide "false"
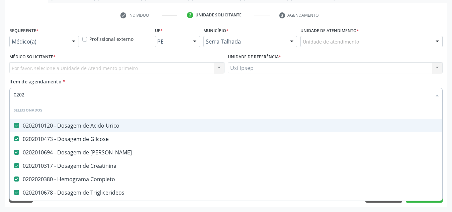
checkbox Barbituratos "true"
checkbox Total "false"
checkbox Serico "true"
checkbox Alcalina "true"
checkbox Glicosilada "false"
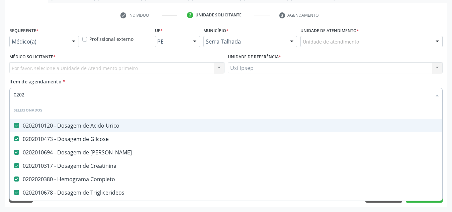
checkbox \(Tsh\) "false"
type input "020206"
checkbox Urico "false"
checkbox Glicose "false"
checkbox Ureia "false"
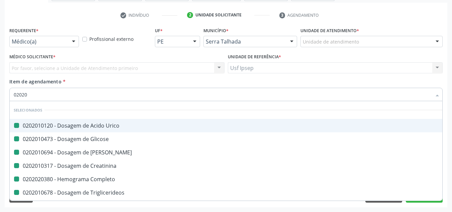
checkbox Creatinina "false"
checkbox Completo "false"
checkbox Triglicerideos "false"
checkbox \(Tgo\) "false"
checkbox \(Tgp\) "false"
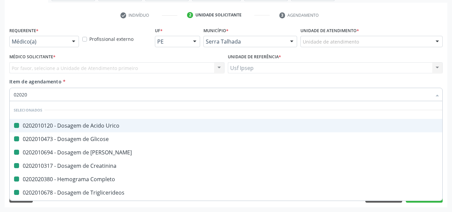
checkbox Urina "false"
checkbox \(Hanseníase\) "true"
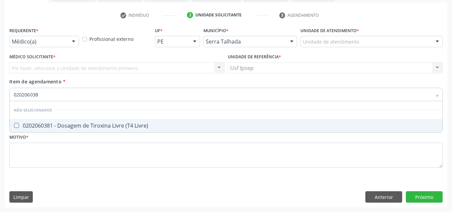
type input "0202060381"
click at [18, 125] on Livre\) at bounding box center [16, 125] width 5 height 5
click at [14, 125] on Livre\) "checkbox" at bounding box center [12, 125] width 4 height 4
checkbox Livre\) "true"
click at [42, 94] on input "0202060381" at bounding box center [223, 94] width 418 height 13
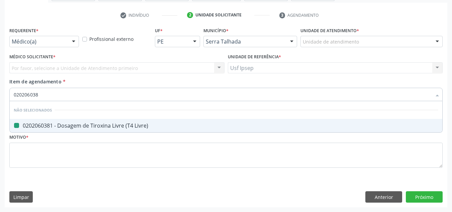
type input "02020603"
checkbox Livre\) "false"
type input "0"
checkbox Livre\) "true"
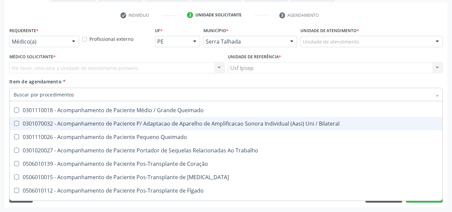
scroll to position [569, 0]
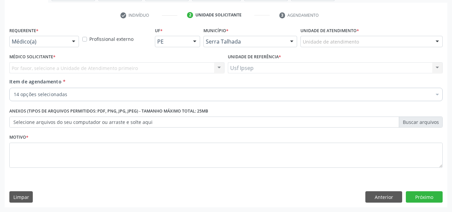
click at [36, 85] on label "Item de agendamento *" at bounding box center [37, 81] width 56 height 7
click at [14, 88] on input "Item de agendamento *" at bounding box center [14, 94] width 0 height 13
checkbox \(Tsh\) "true"
checkbox Urina "true"
checkbox Total "true"
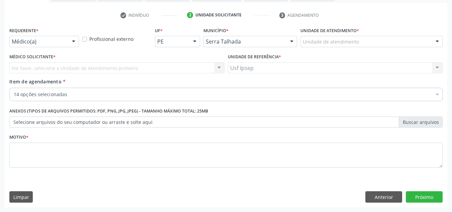
checkbox Glicosilada "true"
checkbox Livre\) "true"
checkbox Oncologia "false"
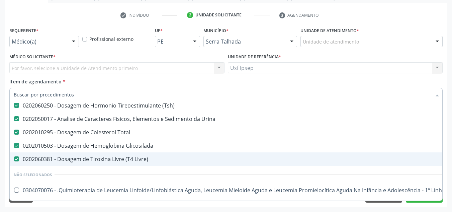
scroll to position [167, 0]
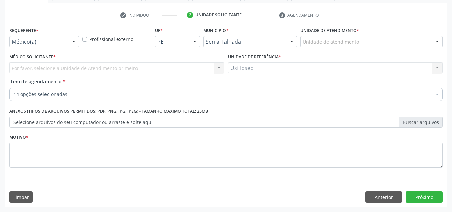
click at [426, 13] on ul "check Indivíduo 2 Unidade solicitante 3 Agendamento" at bounding box center [226, 15] width 443 height 11
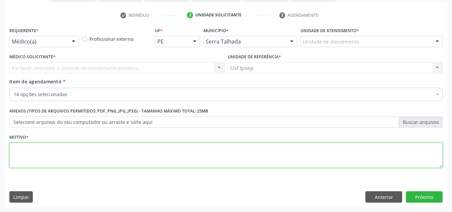
click at [17, 159] on textarea at bounding box center [225, 155] width 433 height 25
type textarea "1"
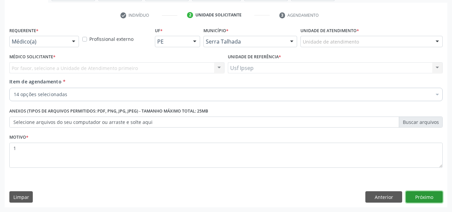
click at [421, 198] on button "Próximo" at bounding box center [424, 196] width 37 height 11
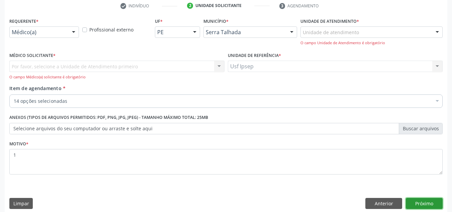
scroll to position [135, 0]
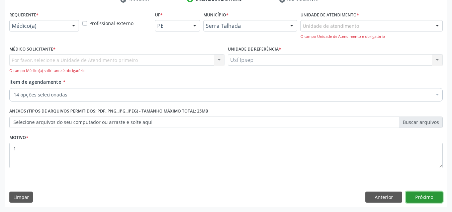
click at [422, 198] on button "Próximo" at bounding box center [424, 196] width 37 height 11
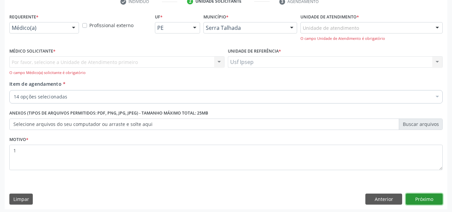
scroll to position [134, 0]
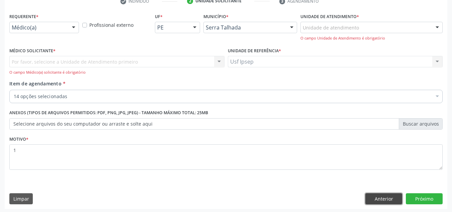
click at [387, 196] on button "Anterior" at bounding box center [383, 198] width 37 height 11
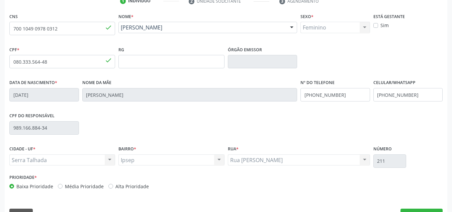
scroll to position [151, 0]
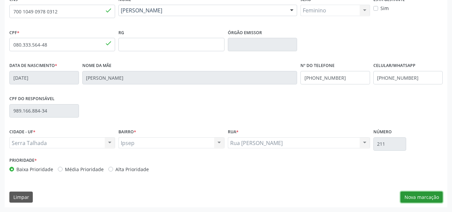
click at [419, 197] on button "Nova marcação" at bounding box center [421, 196] width 42 height 11
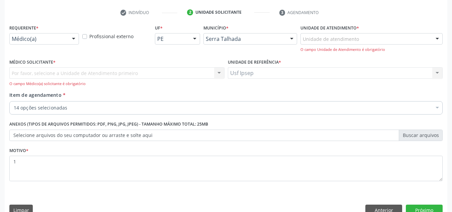
scroll to position [135, 0]
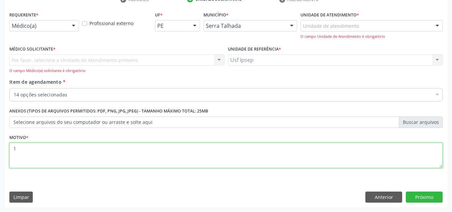
click at [19, 147] on textarea "1" at bounding box center [225, 155] width 433 height 25
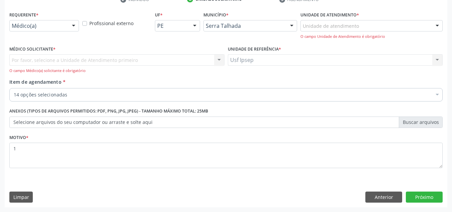
click at [180, 195] on div "Limpar Anterior Próximo" at bounding box center [225, 196] width 433 height 11
click at [421, 199] on button "Próximo" at bounding box center [424, 196] width 37 height 11
click at [419, 197] on button "Próximo" at bounding box center [424, 196] width 37 height 11
click at [417, 194] on button "Próximo" at bounding box center [424, 196] width 37 height 11
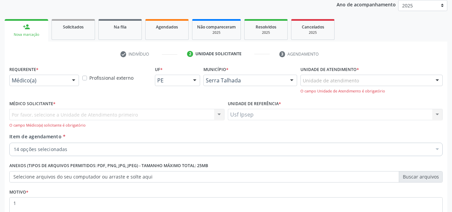
scroll to position [100, 0]
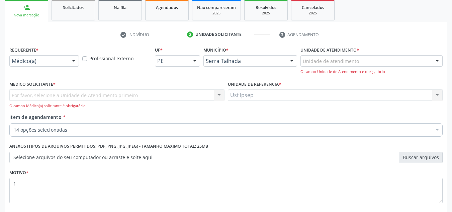
click at [28, 118] on span "Item de agendamento" at bounding box center [35, 117] width 52 height 6
click at [14, 123] on input "Item de agendamento *" at bounding box center [14, 129] width 0 height 13
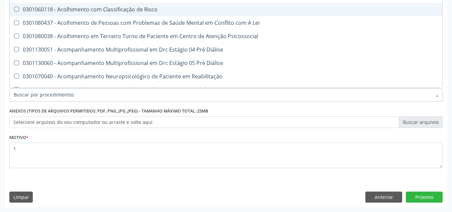
scroll to position [468, 0]
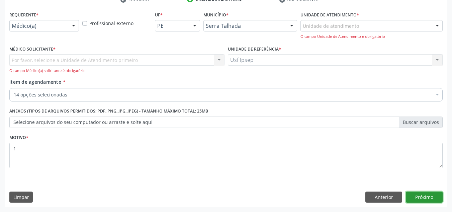
click at [419, 196] on button "Próximo" at bounding box center [424, 196] width 37 height 11
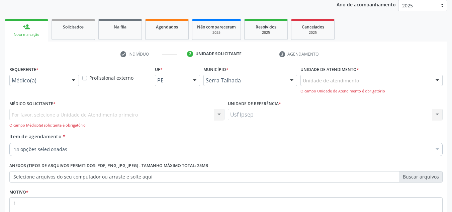
scroll to position [69, 0]
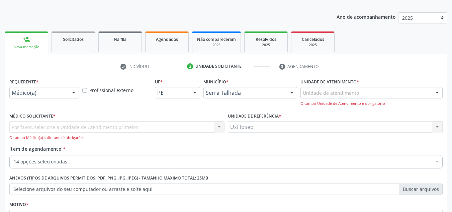
click at [76, 93] on div at bounding box center [74, 92] width 10 height 11
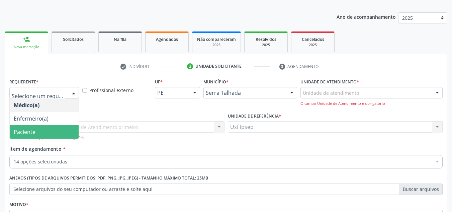
click at [24, 134] on span "Paciente" at bounding box center [25, 131] width 22 height 7
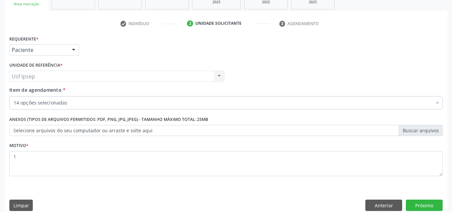
scroll to position [120, 0]
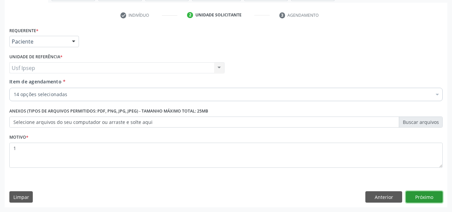
click at [420, 194] on button "Próximo" at bounding box center [424, 196] width 37 height 11
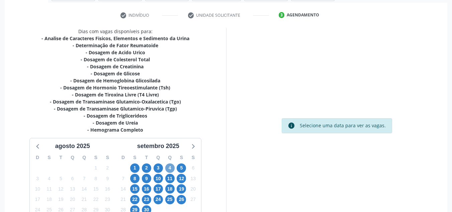
click at [169, 170] on span "4" at bounding box center [169, 167] width 9 height 9
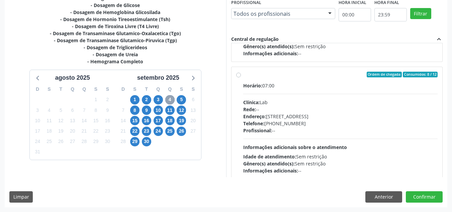
scroll to position [0, 0]
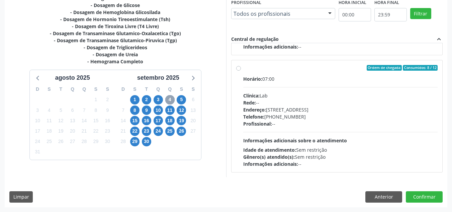
click at [165, 100] on span "4" at bounding box center [169, 99] width 9 height 9
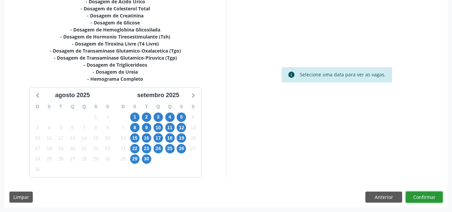
click at [427, 197] on button "Confirmar" at bounding box center [424, 196] width 37 height 11
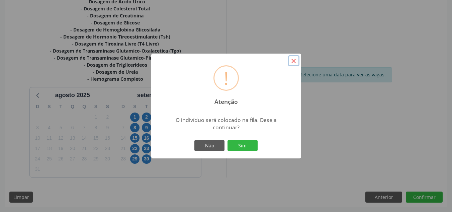
click at [290, 66] on button "×" at bounding box center [293, 60] width 11 height 11
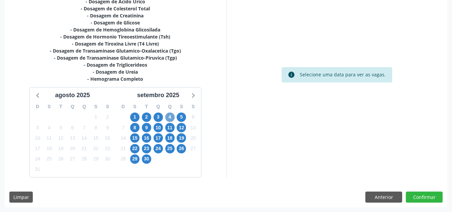
click at [173, 115] on span "4" at bounding box center [169, 116] width 9 height 9
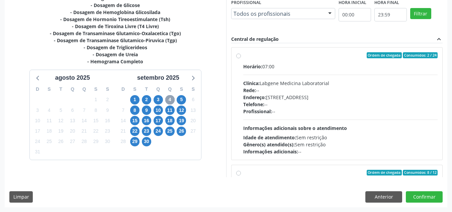
scroll to position [0, 0]
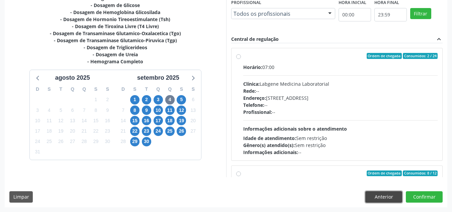
click at [381, 196] on button "Anterior" at bounding box center [383, 196] width 37 height 11
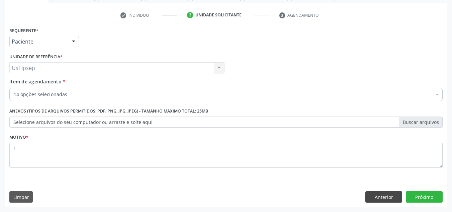
scroll to position [120, 0]
click at [31, 84] on span "Item de agendamento" at bounding box center [35, 81] width 52 height 6
click at [14, 88] on input "Item de agendamento *" at bounding box center [14, 94] width 0 height 13
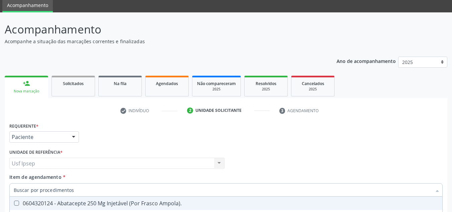
scroll to position [19, 0]
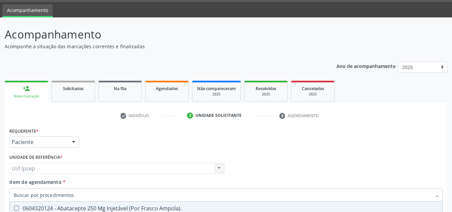
click at [19, 181] on span "Item de agendamento" at bounding box center [35, 182] width 52 height 6
click at [19, 188] on input "Item de agendamento *" at bounding box center [223, 194] width 418 height 13
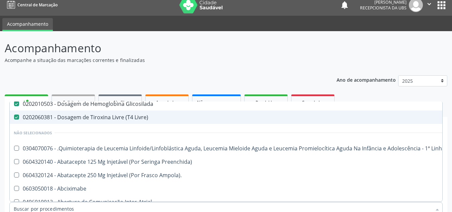
scroll to position [0, 0]
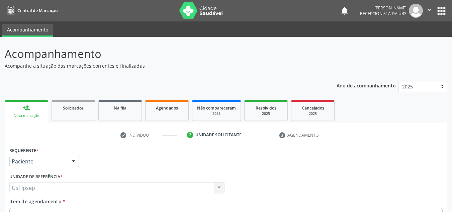
click at [190, 58] on p "Acompanhamento" at bounding box center [160, 53] width 310 height 17
click at [73, 109] on span "Solicitados" at bounding box center [73, 108] width 21 height 6
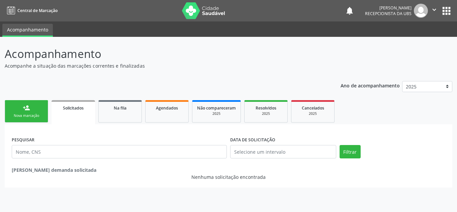
click at [35, 119] on link "person_add Nova marcação" at bounding box center [26, 111] width 43 height 22
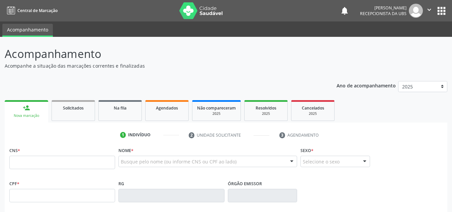
click at [28, 113] on link "person_add Nova marcação" at bounding box center [26, 111] width 43 height 22
click at [20, 158] on input "text" at bounding box center [62, 162] width 106 height 13
click at [167, 109] on span "Agendados" at bounding box center [167, 108] width 22 height 6
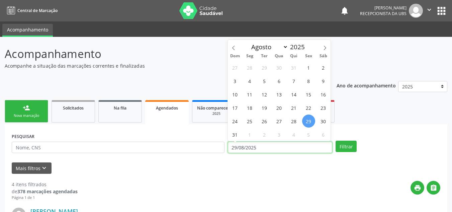
click at [236, 146] on input "29/08/2025" at bounding box center [280, 147] width 105 height 11
click at [249, 81] on span "4" at bounding box center [249, 80] width 13 height 13
type input "[DATE]"
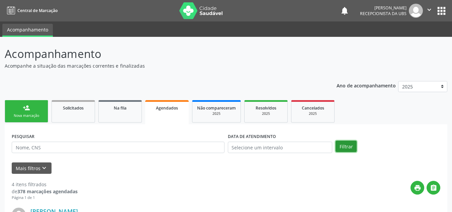
click at [345, 145] on button "Filtrar" at bounding box center [346, 146] width 21 height 11
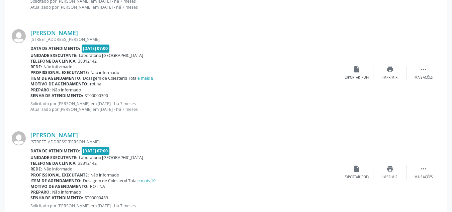
scroll to position [1511, 0]
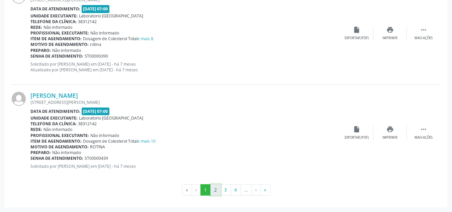
click at [214, 191] on button "2" at bounding box center [215, 189] width 10 height 11
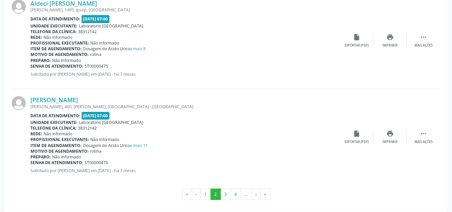
scroll to position [1471, 0]
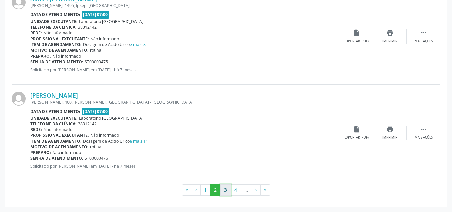
click at [222, 189] on button "3" at bounding box center [225, 189] width 10 height 11
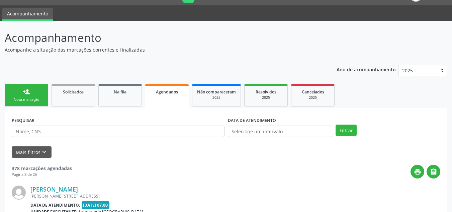
scroll to position [1460, 0]
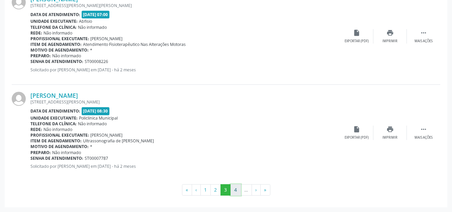
click at [237, 191] on button "4" at bounding box center [235, 189] width 10 height 11
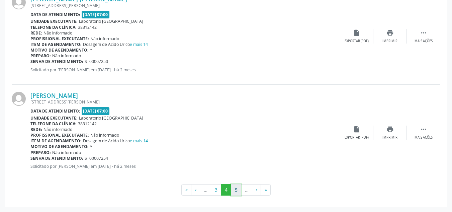
click at [237, 189] on button "5" at bounding box center [236, 189] width 10 height 11
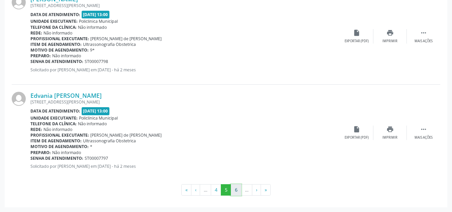
click at [237, 187] on button "6" at bounding box center [236, 189] width 10 height 11
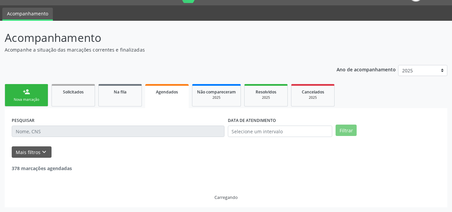
scroll to position [1466, 0]
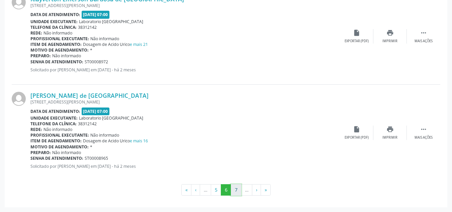
click at [235, 190] on button "7" at bounding box center [236, 189] width 10 height 11
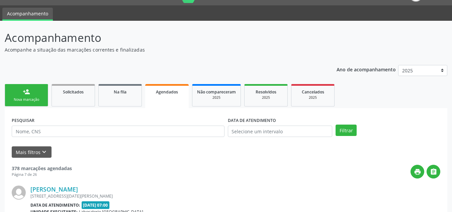
scroll to position [1460, 0]
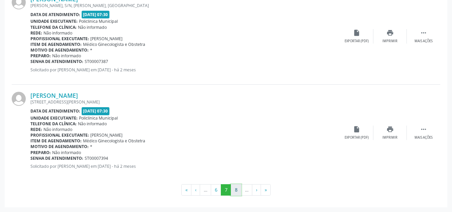
click at [235, 187] on button "8" at bounding box center [236, 189] width 10 height 11
click at [234, 190] on button "9" at bounding box center [236, 189] width 10 height 11
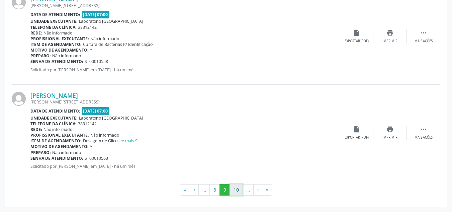
click at [231, 188] on button "10" at bounding box center [235, 189] width 13 height 11
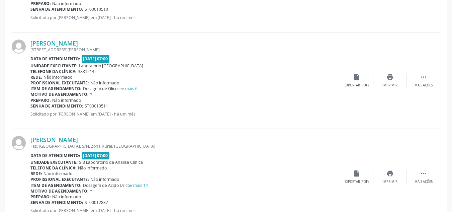
scroll to position [368, 0]
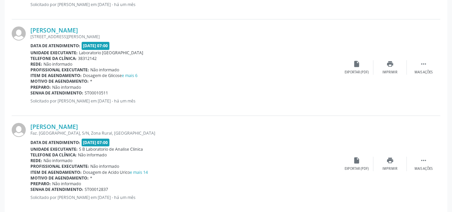
click at [150, 141] on div "Data de atendimento: [DATE] 07:00" at bounding box center [184, 142] width 309 height 8
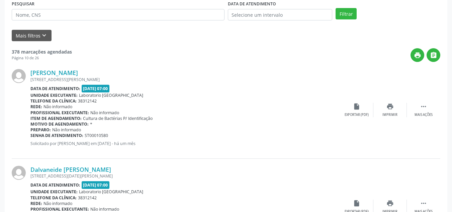
scroll to position [134, 0]
